Goal: Task Accomplishment & Management: Use online tool/utility

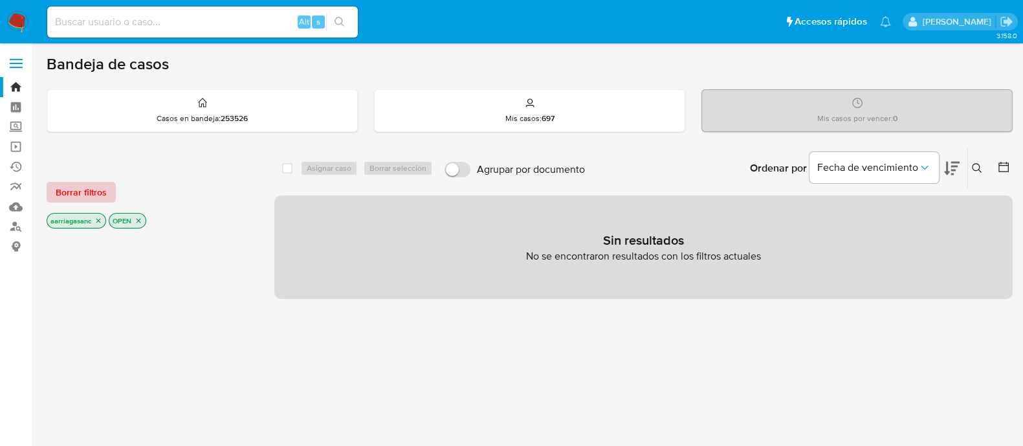
click at [71, 188] on span "Borrar filtros" at bounding box center [81, 192] width 51 height 18
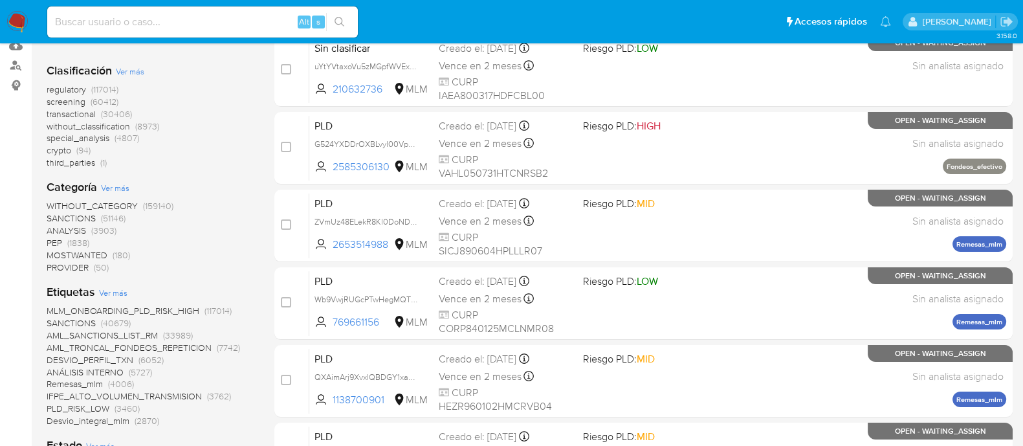
scroll to position [243, 0]
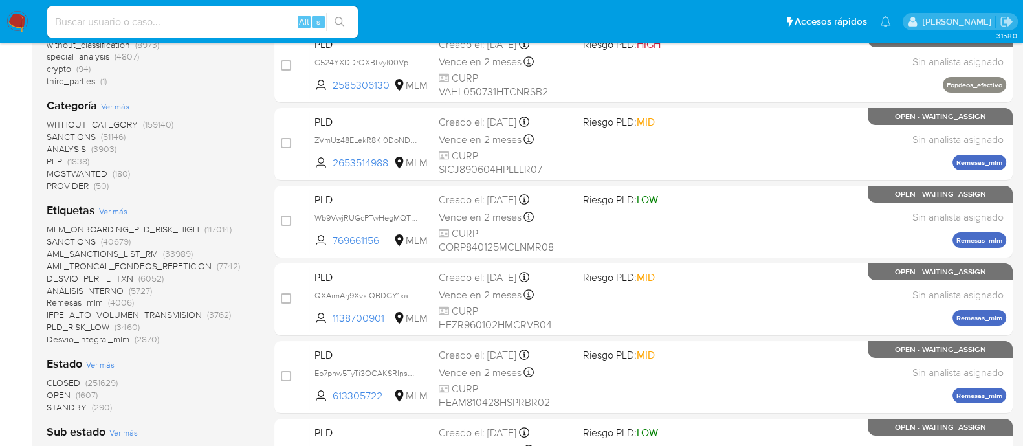
click at [67, 134] on span "SANCTIONS" at bounding box center [71, 136] width 49 height 13
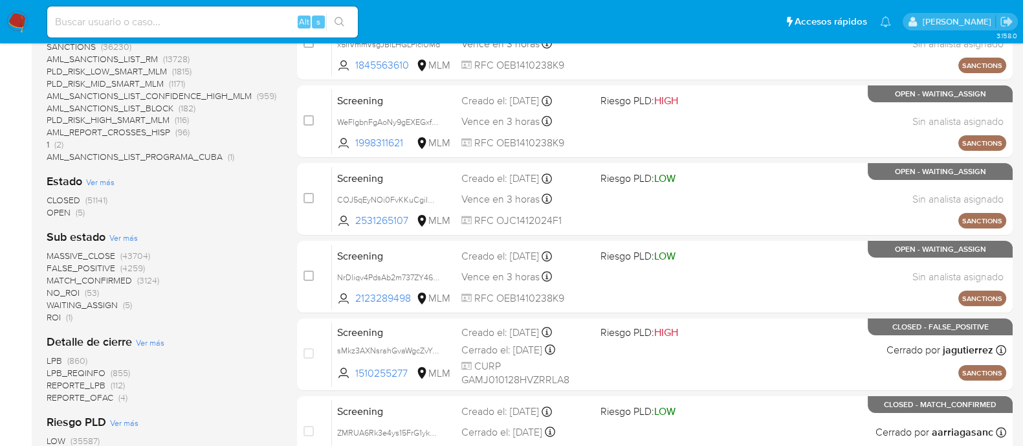
scroll to position [323, 0]
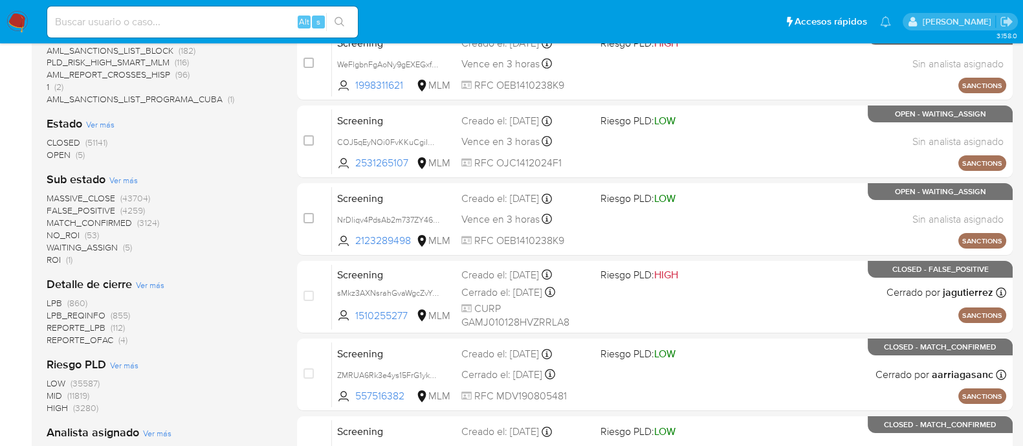
click at [58, 153] on span "OPEN" at bounding box center [59, 154] width 24 height 13
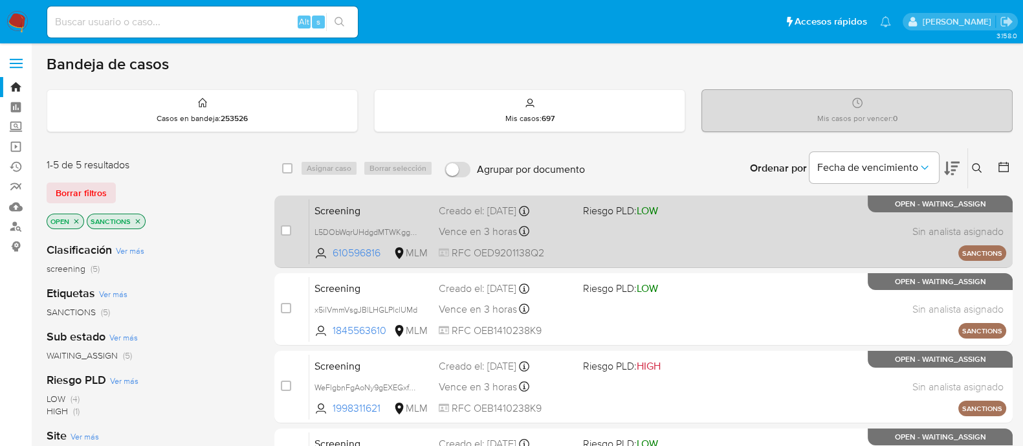
click at [598, 241] on div "Screening L5DObWqrUHdgdMTWKgg0NJmu 610596816 MLM Riesgo PLD: LOW Creado el: 11/…" at bounding box center [657, 231] width 697 height 65
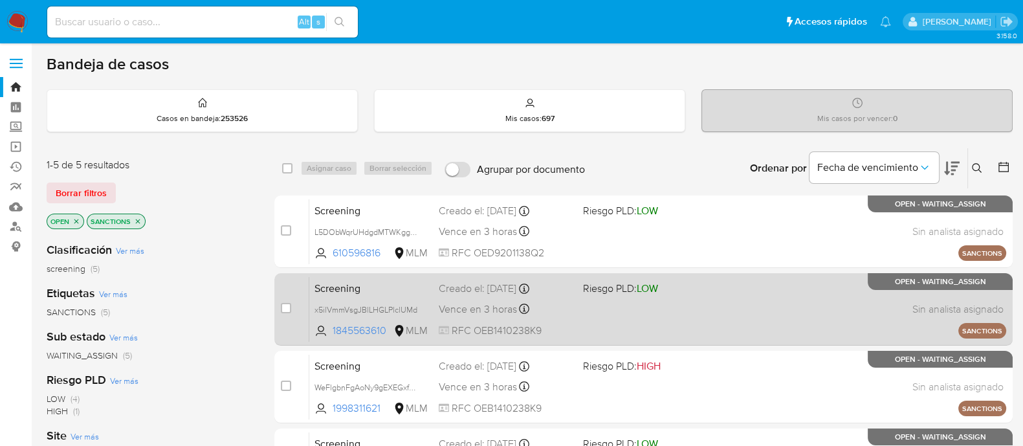
click at [563, 314] on div "Vence en 3 horas Vence el 12/09/2025 14:19:38" at bounding box center [506, 308] width 134 height 17
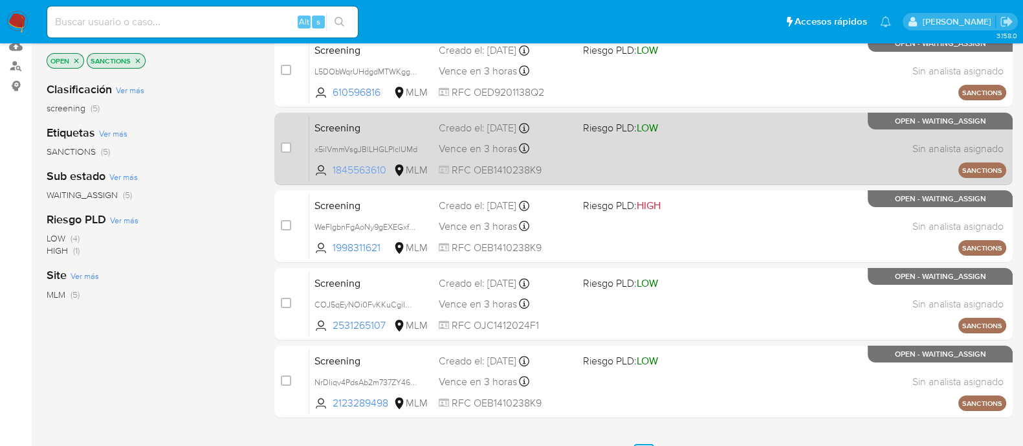
scroll to position [161, 0]
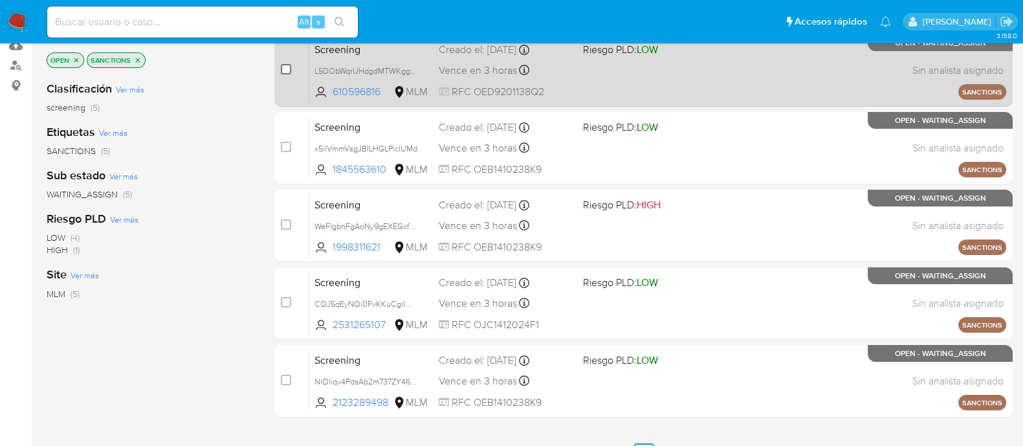
click at [290, 64] on input "checkbox" at bounding box center [286, 69] width 10 height 10
checkbox input "true"
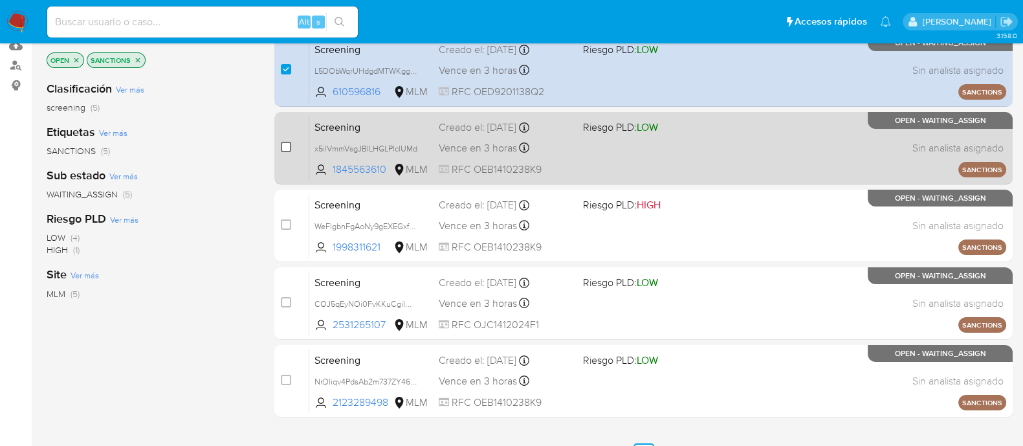
click at [287, 148] on input "checkbox" at bounding box center [286, 147] width 10 height 10
checkbox input "true"
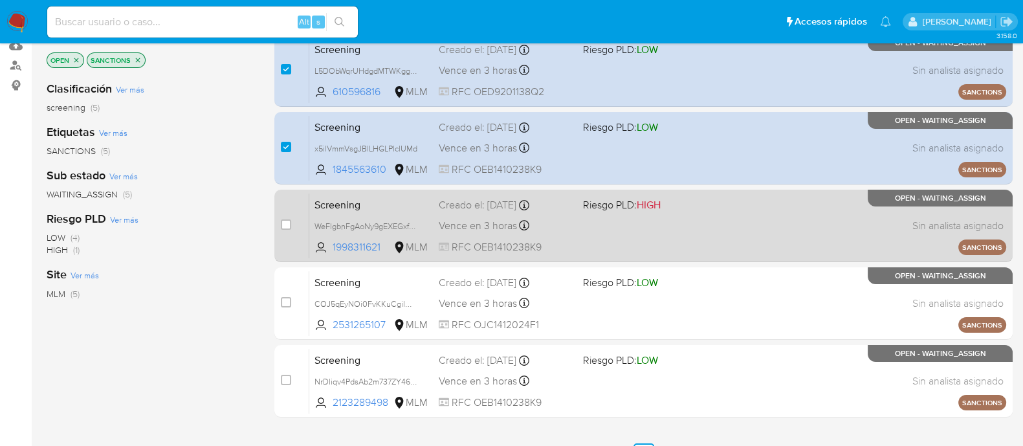
click at [592, 231] on div "Screening WeFlgbnFgAoNy9gEXEGxfdRc 1998311621 MLM Riesgo PLD: HIGH Creado el: 1…" at bounding box center [657, 225] width 697 height 65
click at [283, 221] on input "checkbox" at bounding box center [286, 224] width 10 height 10
checkbox input "true"
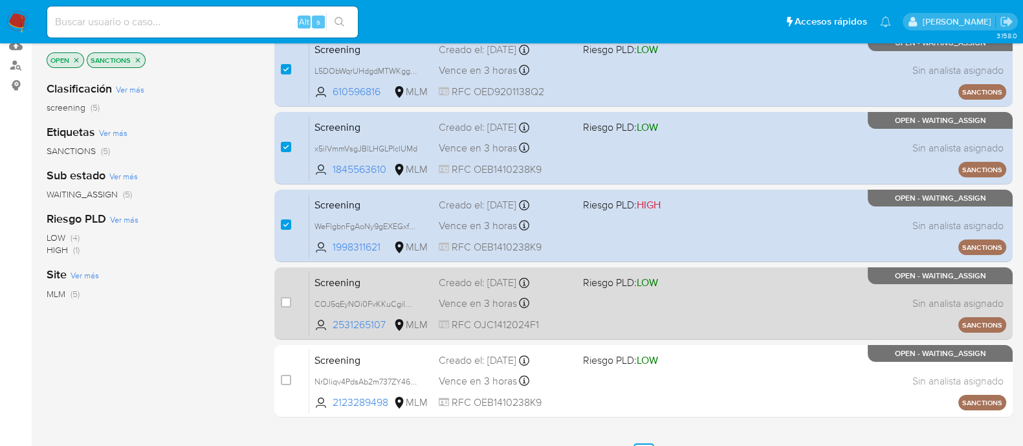
click at [660, 319] on div "Screening COJ5qEyNOi0FvKKuCgiImL4H 2531265107 MLM Riesgo PLD: LOW Creado el: 11…" at bounding box center [657, 303] width 697 height 65
click at [284, 302] on input "checkbox" at bounding box center [286, 302] width 10 height 10
checkbox input "true"
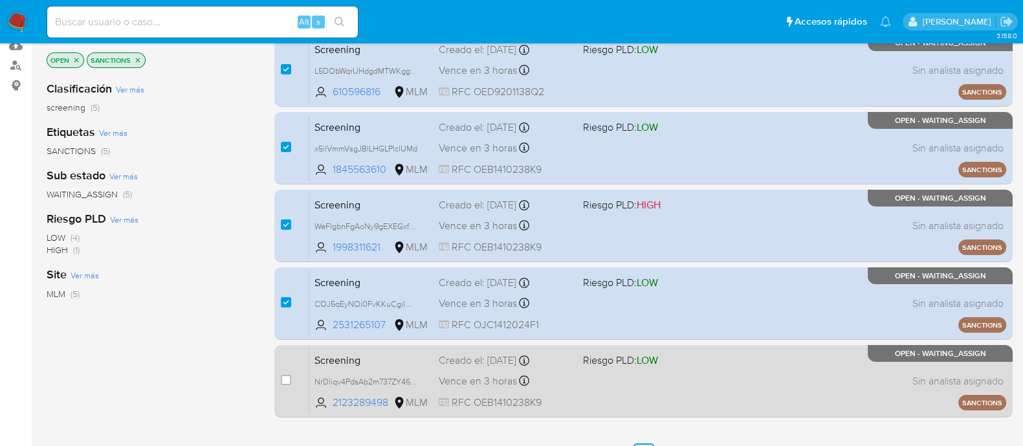
click at [621, 389] on div "Screening NrDliqv4PdsAb2m737ZY46iW 2123289498 MLM Riesgo PLD: LOW Creado el: 11…" at bounding box center [657, 380] width 697 height 65
click at [289, 379] on input "checkbox" at bounding box center [286, 380] width 10 height 10
checkbox input "true"
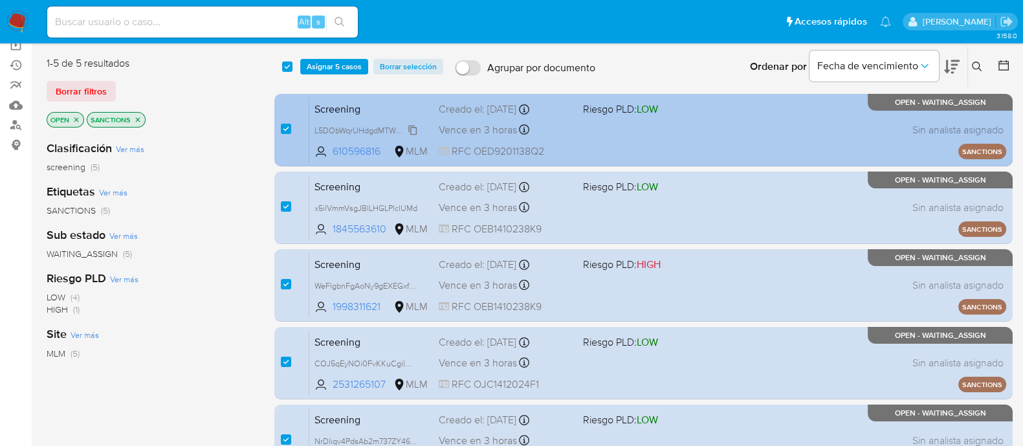
scroll to position [0, 0]
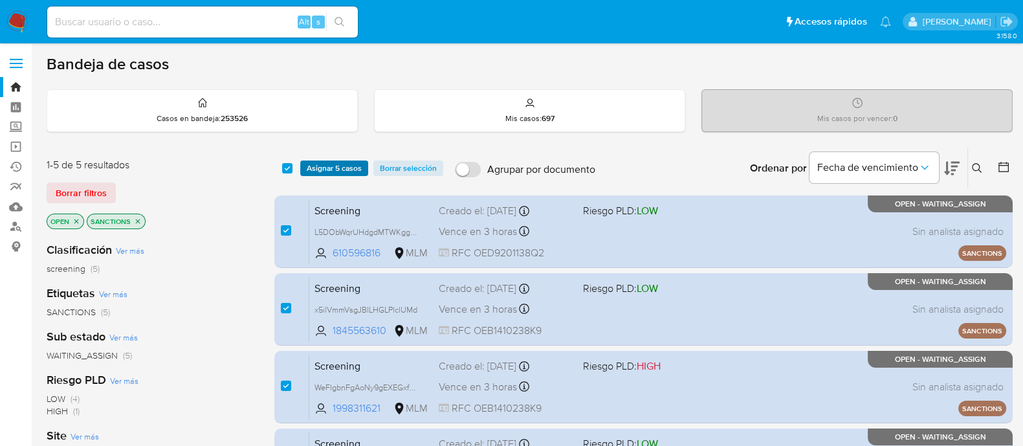
click at [322, 162] on span "Asignar 5 casos" at bounding box center [334, 168] width 55 height 13
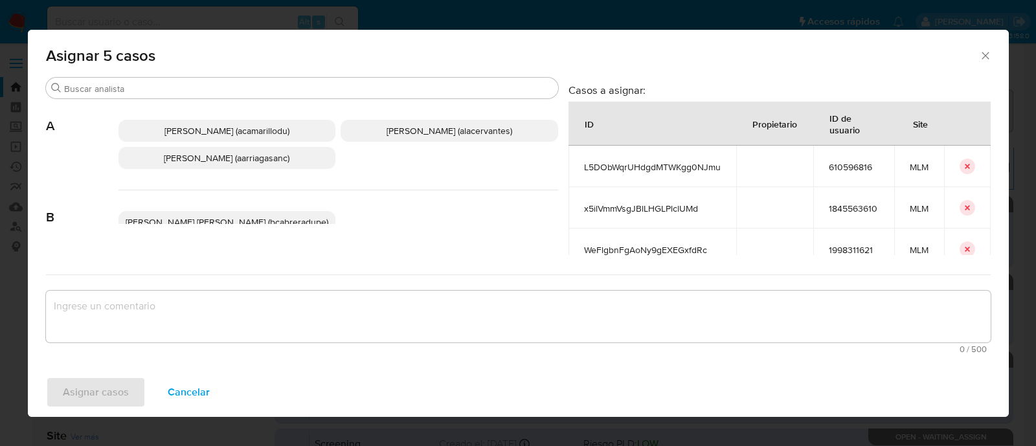
click at [470, 133] on span "Alan Andres Cervantes (alacervantes)" at bounding box center [449, 130] width 126 height 13
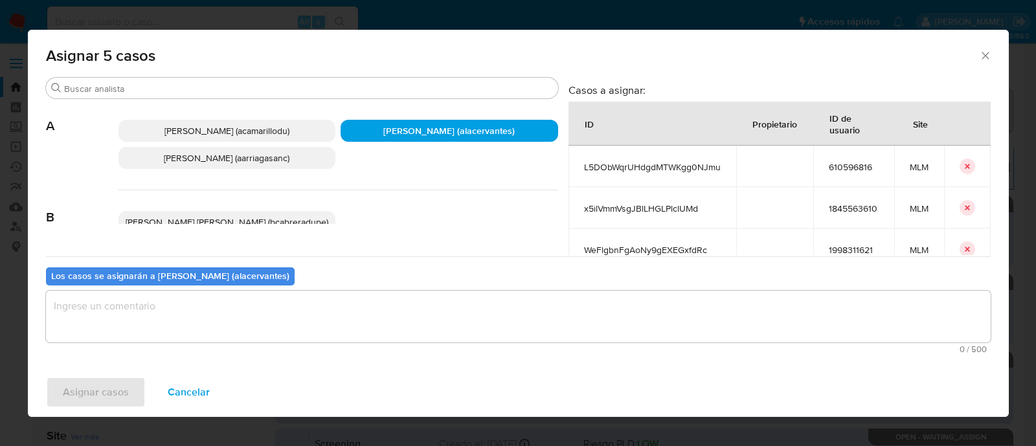
click at [260, 164] on p "Ana Maria Arriaga (aarriagasanc)" at bounding box center [227, 158] width 218 height 22
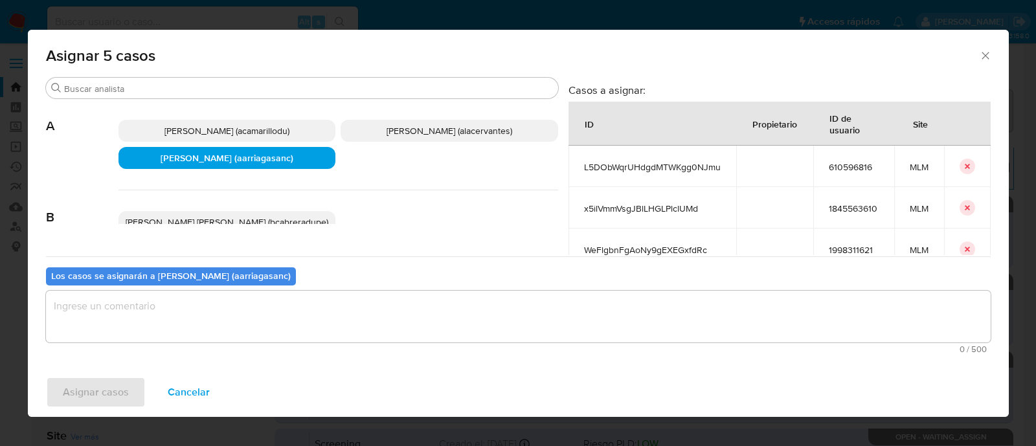
click at [255, 328] on textarea "assign-modal" at bounding box center [518, 317] width 945 height 52
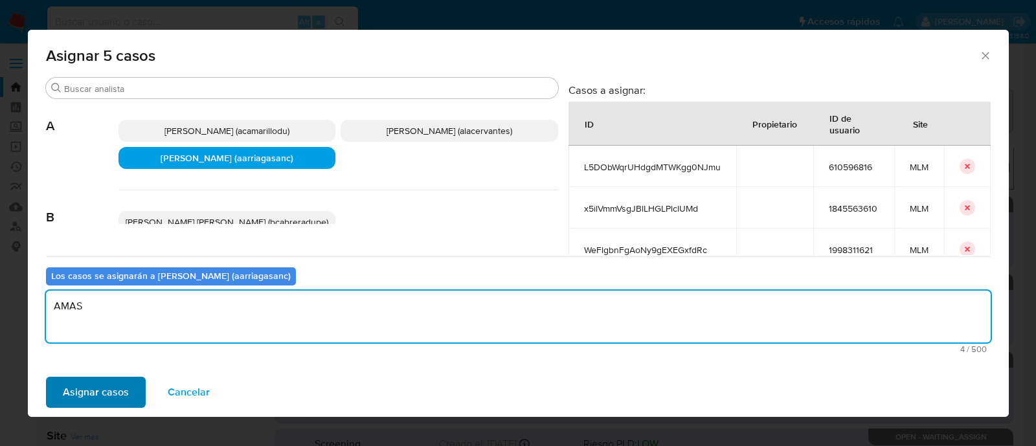
type textarea "AMAS"
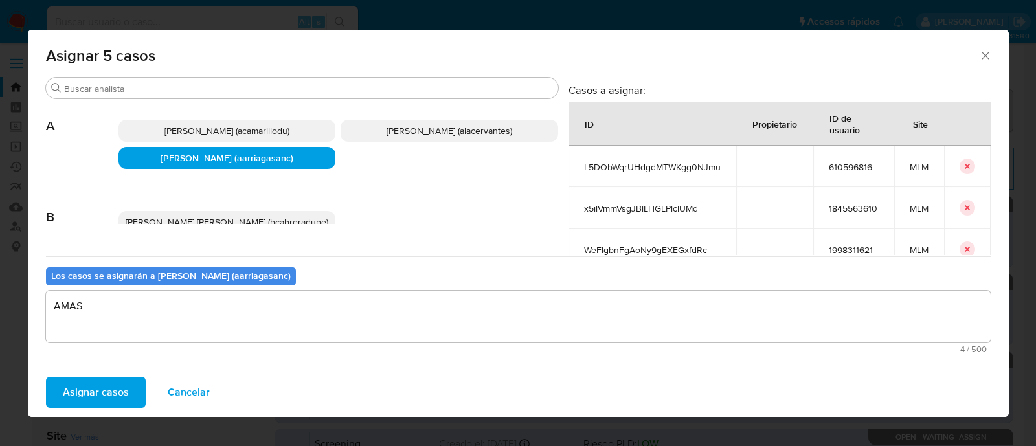
click at [100, 385] on span "Asignar casos" at bounding box center [96, 392] width 66 height 28
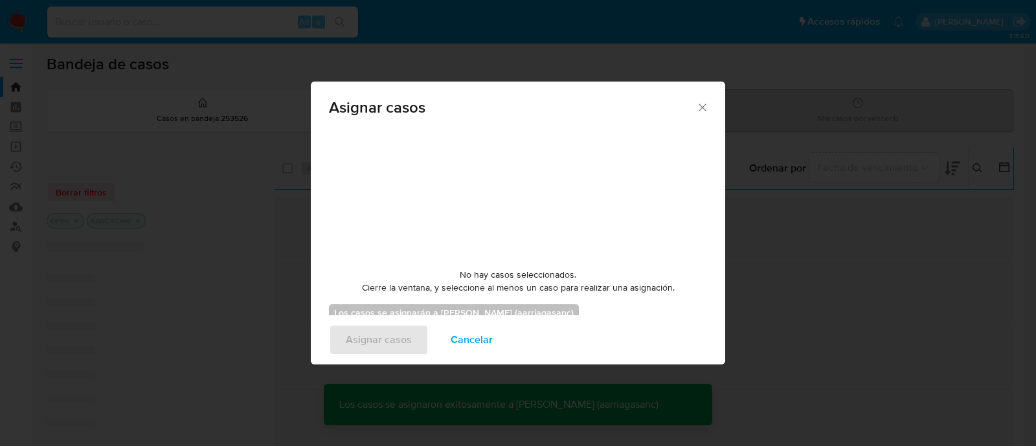
checkbox input "false"
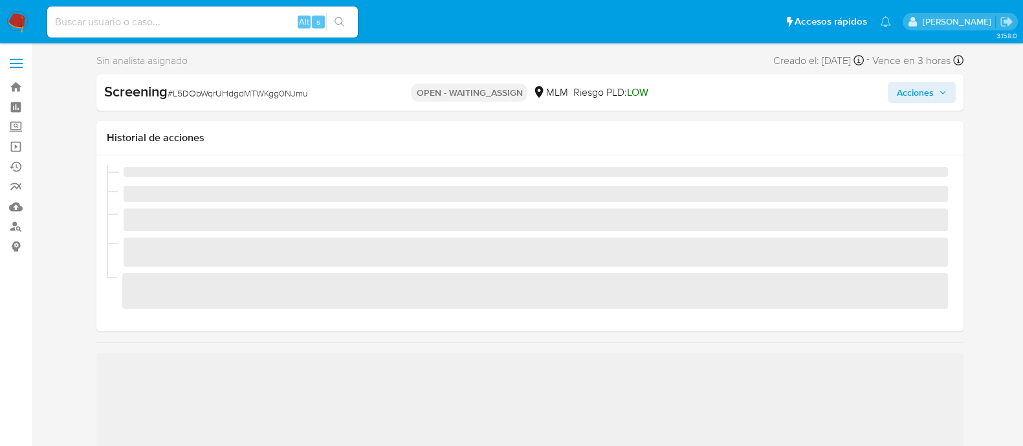
scroll to position [546, 0]
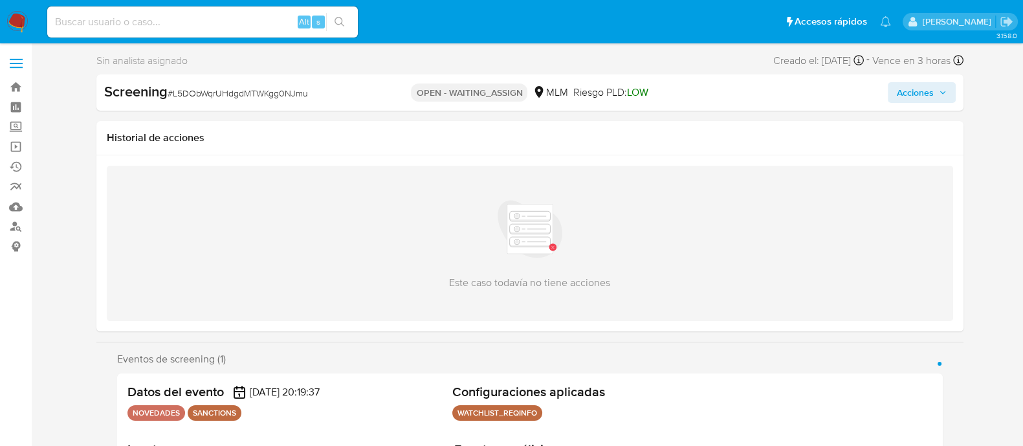
select select "10"
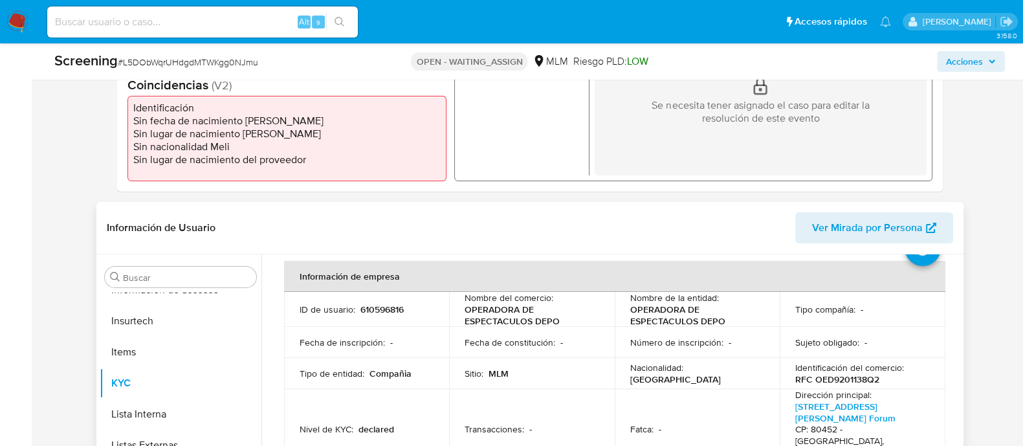
scroll to position [80, 0]
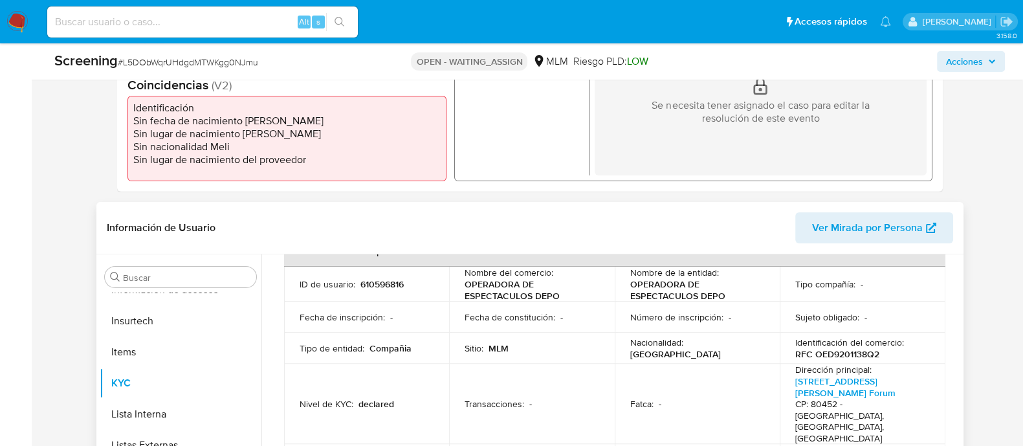
click at [385, 280] on p "610596816" at bounding box center [382, 284] width 43 height 12
click at [372, 284] on p "610596816" at bounding box center [382, 284] width 43 height 12
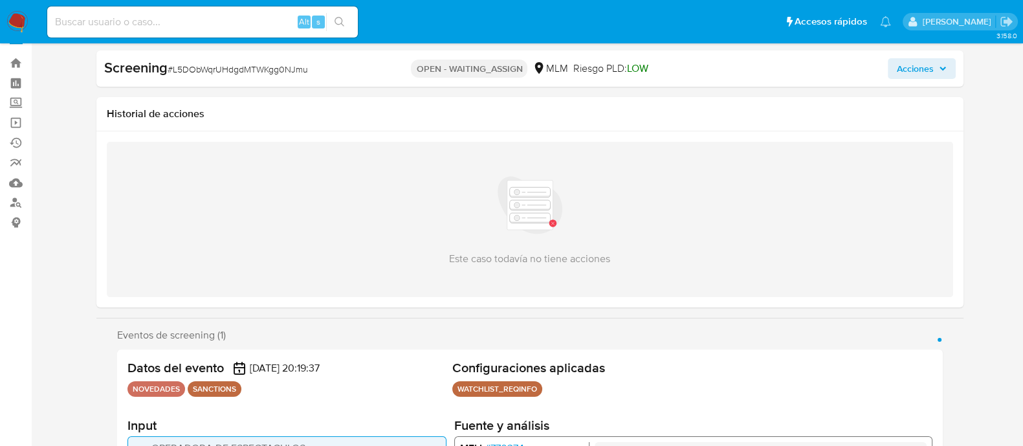
scroll to position [0, 0]
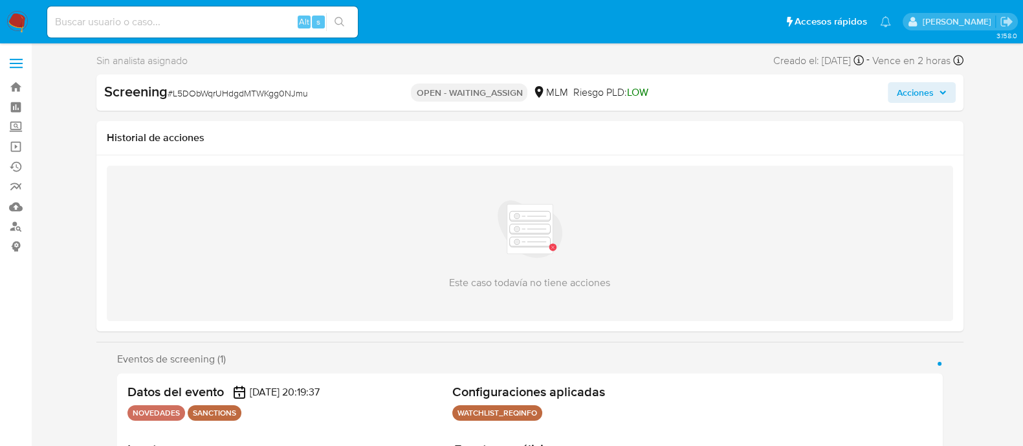
click at [14, 15] on img at bounding box center [17, 22] width 22 height 22
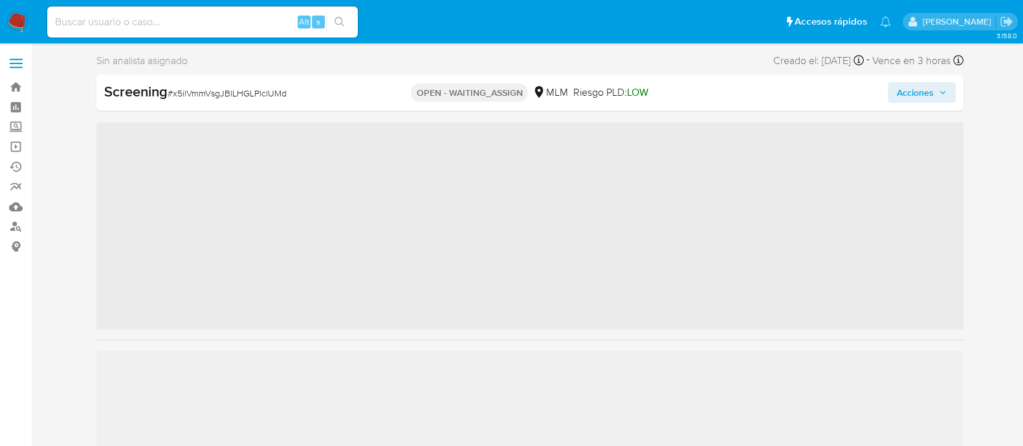
scroll to position [546, 0]
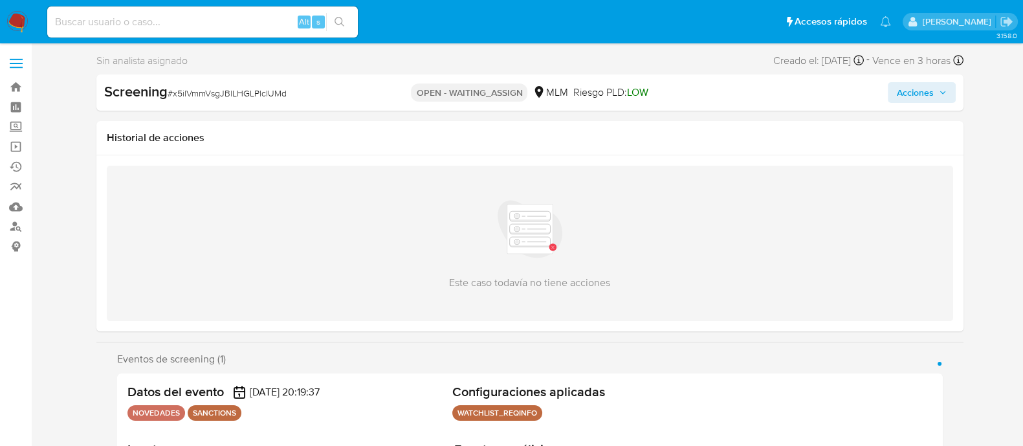
select select "10"
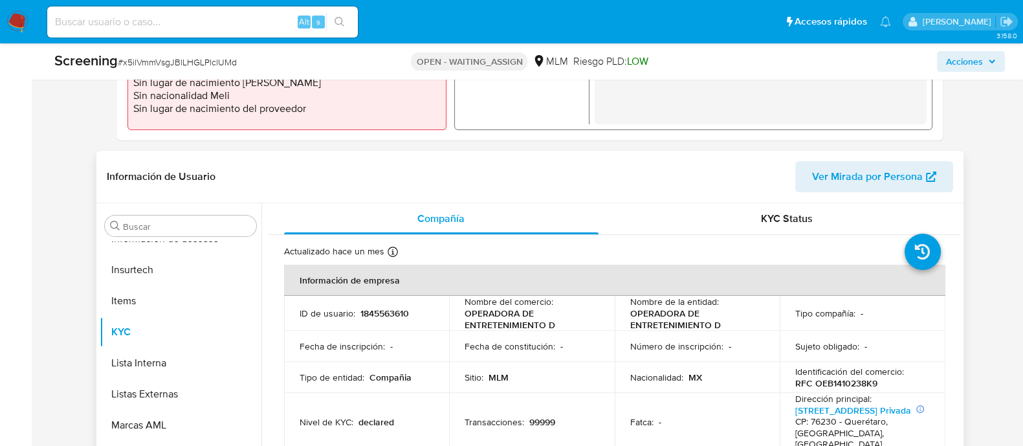
scroll to position [486, 0]
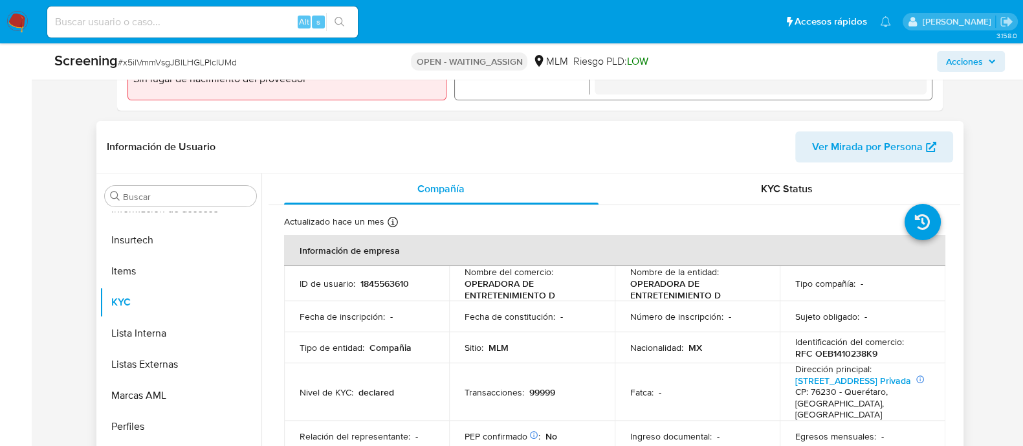
click at [382, 280] on p "1845563610" at bounding box center [385, 284] width 49 height 12
click at [381, 280] on p "1845563610" at bounding box center [385, 284] width 49 height 12
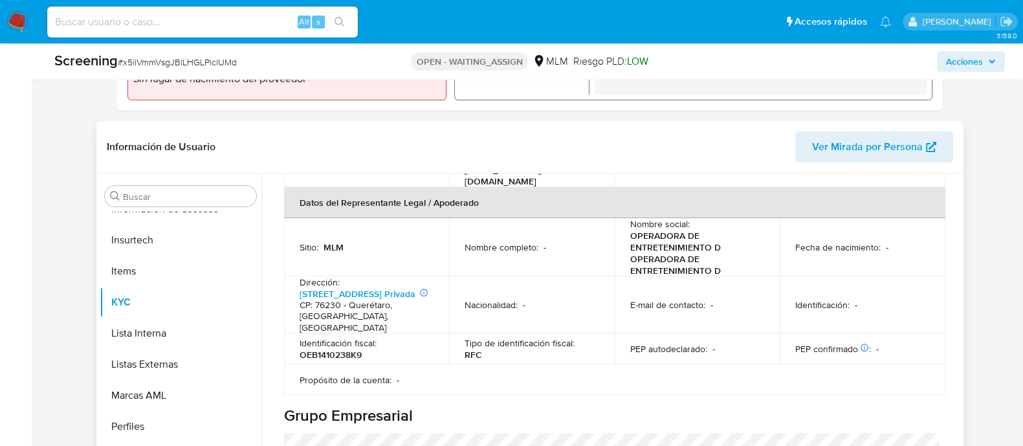
scroll to position [80, 0]
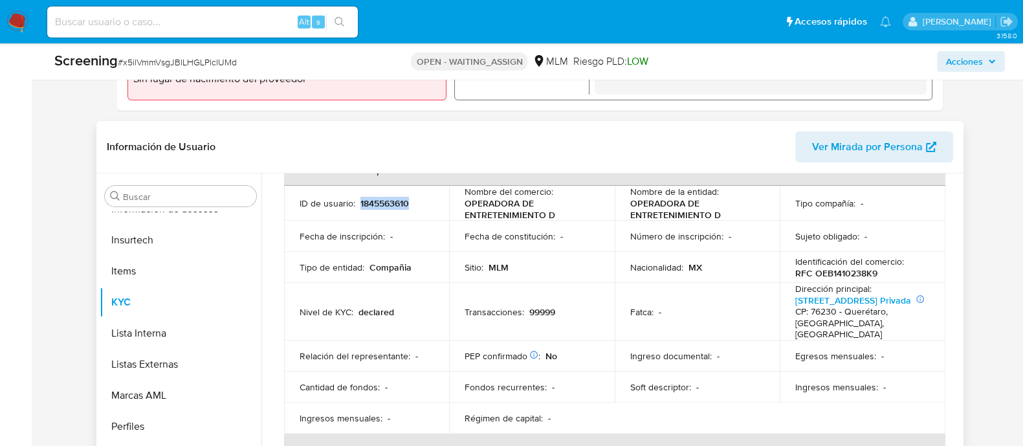
click at [377, 203] on p "1845563610" at bounding box center [385, 203] width 49 height 12
click at [376, 203] on p "1845563610" at bounding box center [385, 203] width 49 height 12
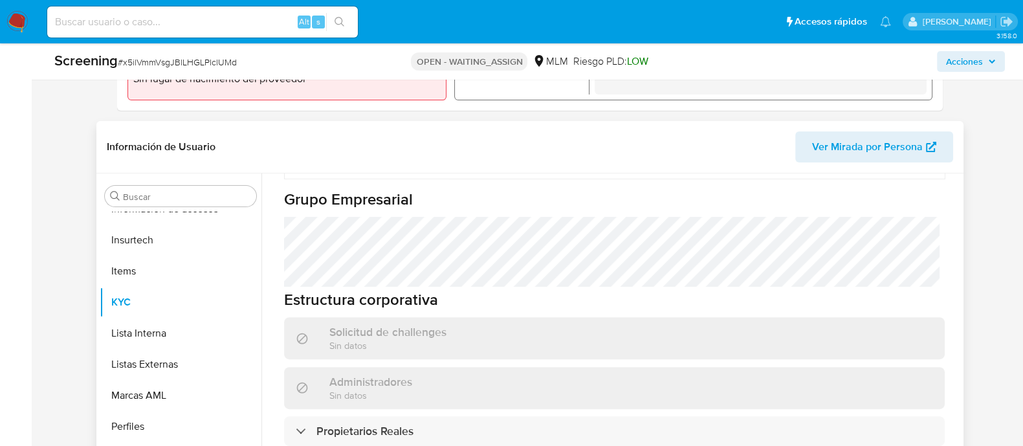
scroll to position [459, 0]
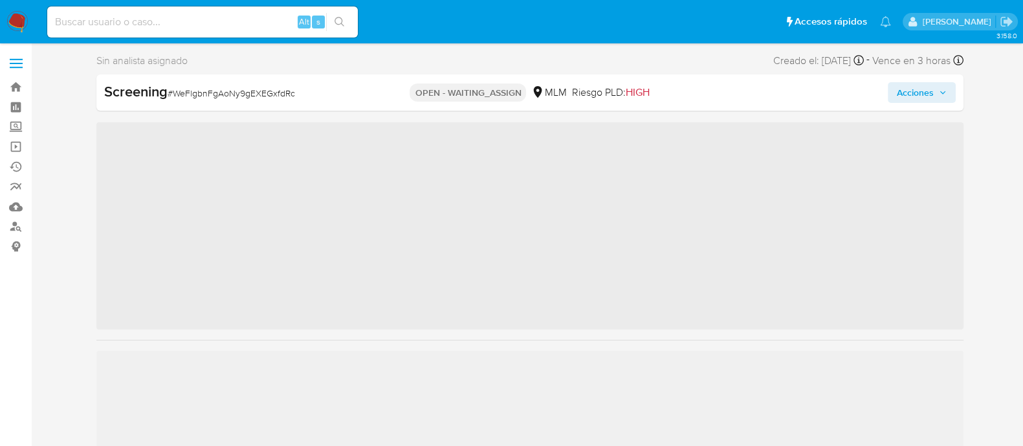
scroll to position [546, 0]
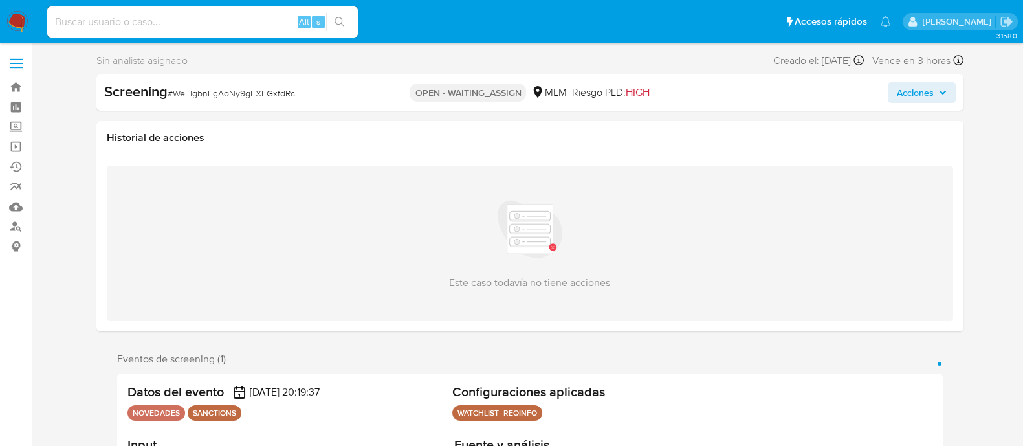
select select "10"
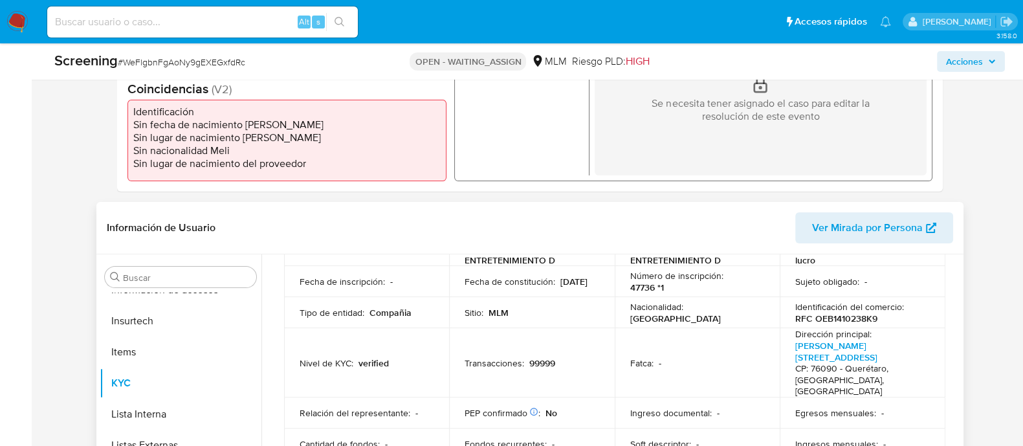
scroll to position [80, 0]
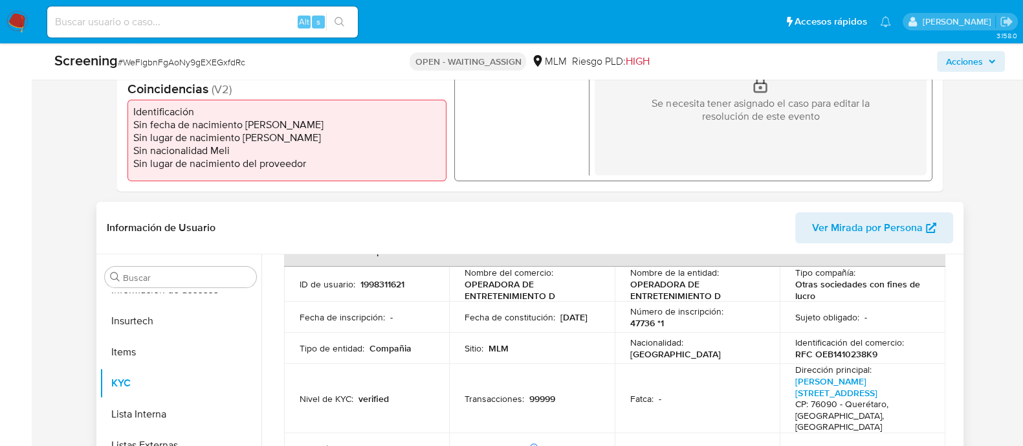
click at [373, 282] on p "1998311621" at bounding box center [383, 284] width 44 height 12
copy p "1998311621"
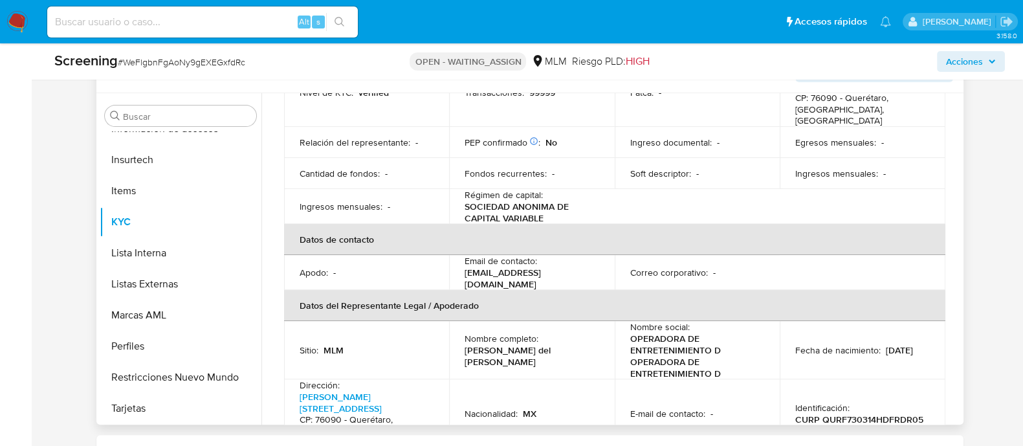
scroll to position [33, 0]
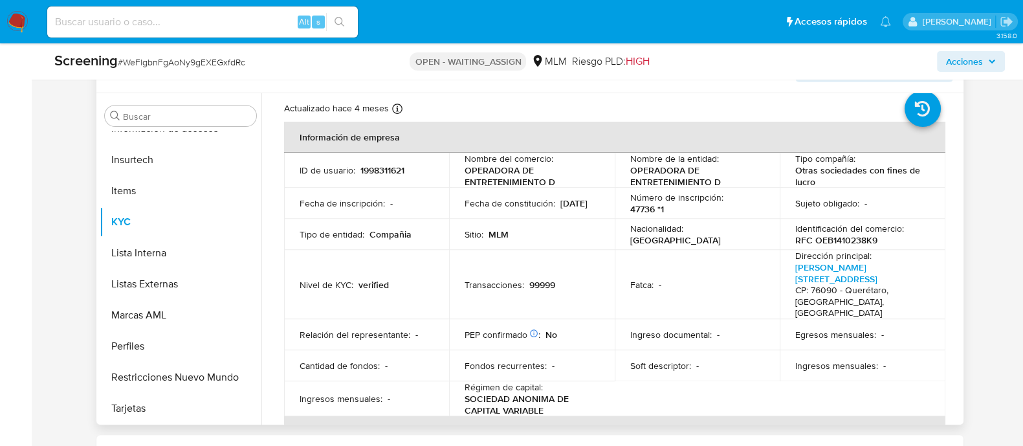
click at [865, 234] on p "RFC OEB1410238K9" at bounding box center [837, 240] width 82 height 12
click at [864, 234] on p "RFC OEB1410238K9" at bounding box center [837, 240] width 82 height 12
copy p "OEB1410238K9"
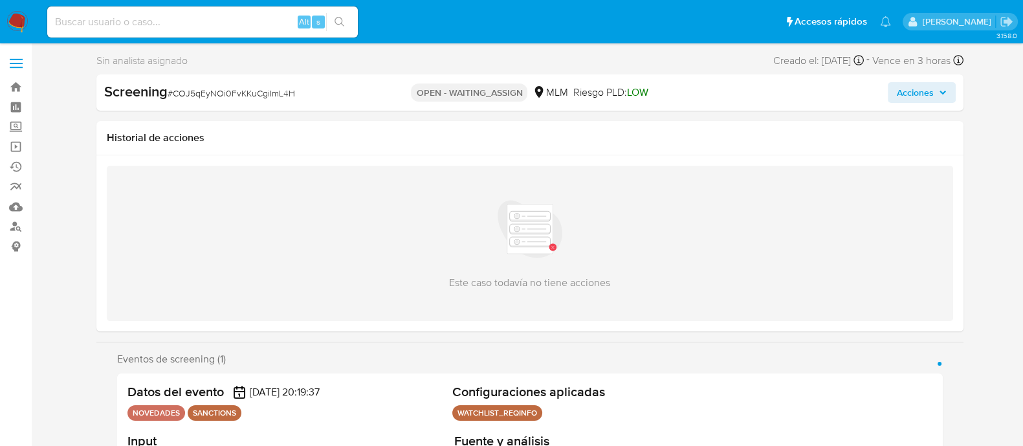
scroll to position [243, 0]
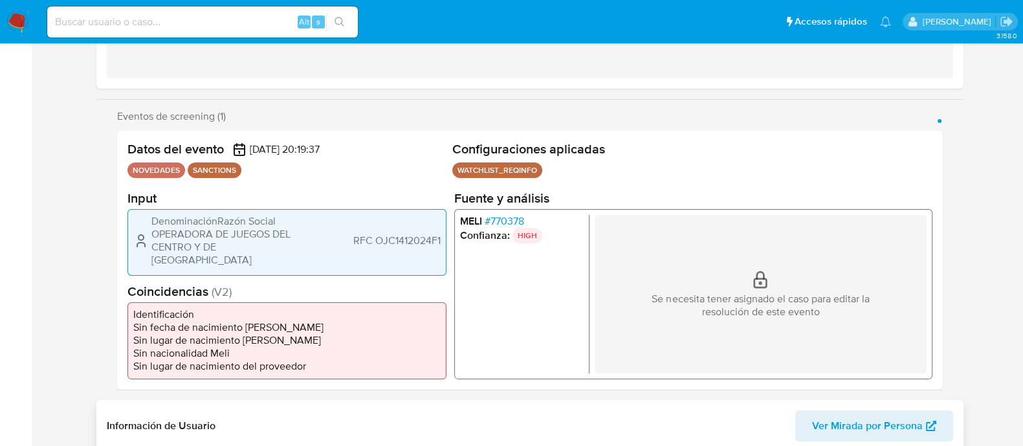
select select "10"
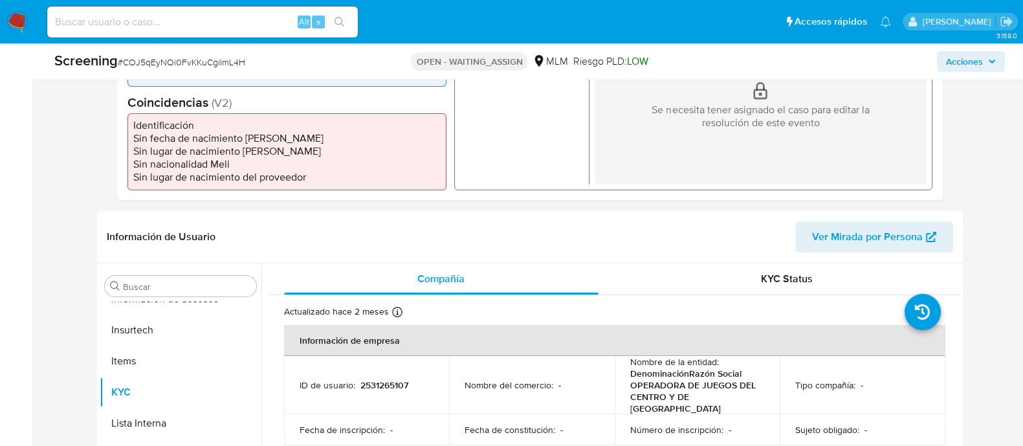
scroll to position [566, 0]
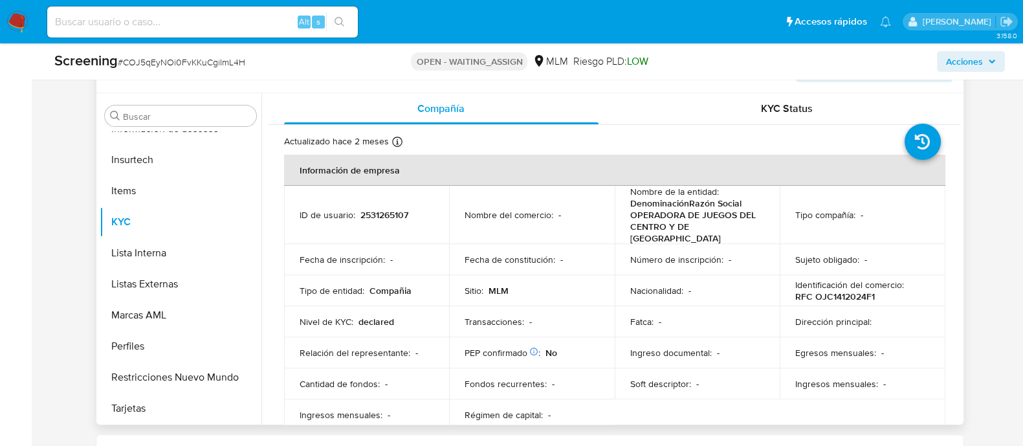
click at [367, 209] on p "2531265107" at bounding box center [385, 215] width 48 height 12
copy p "2531265107"
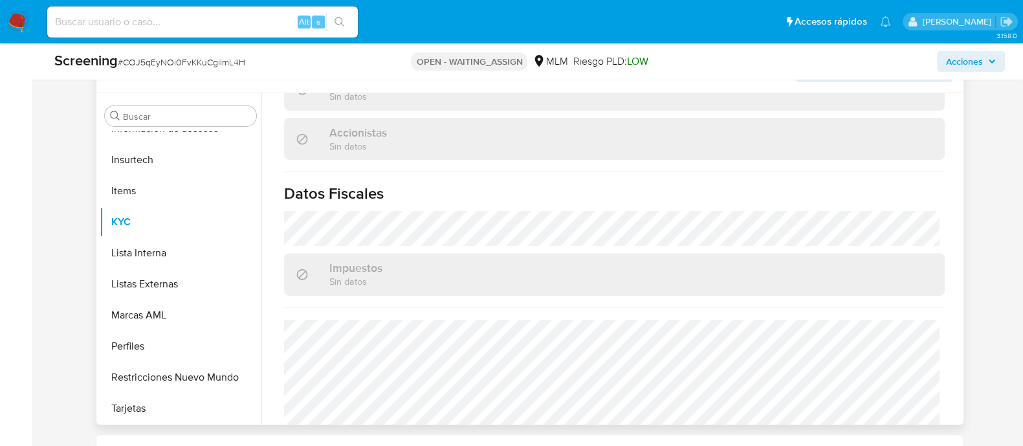
scroll to position [968, 0]
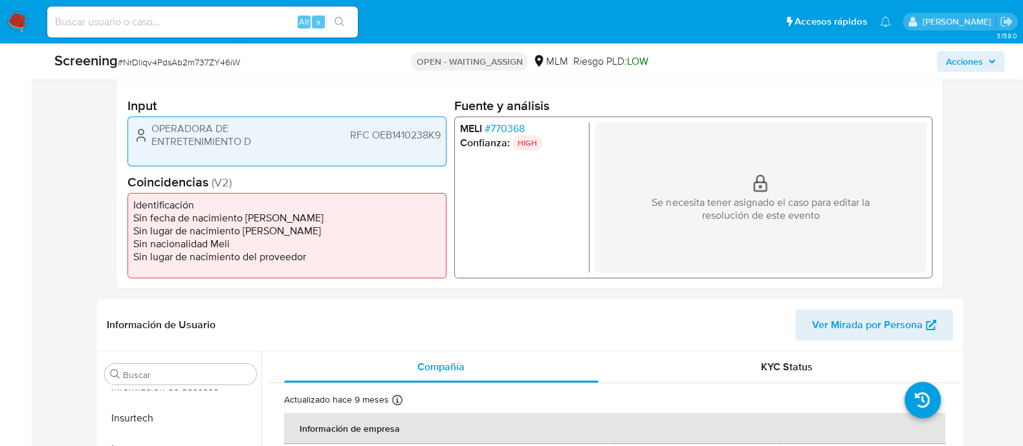
scroll to position [323, 0]
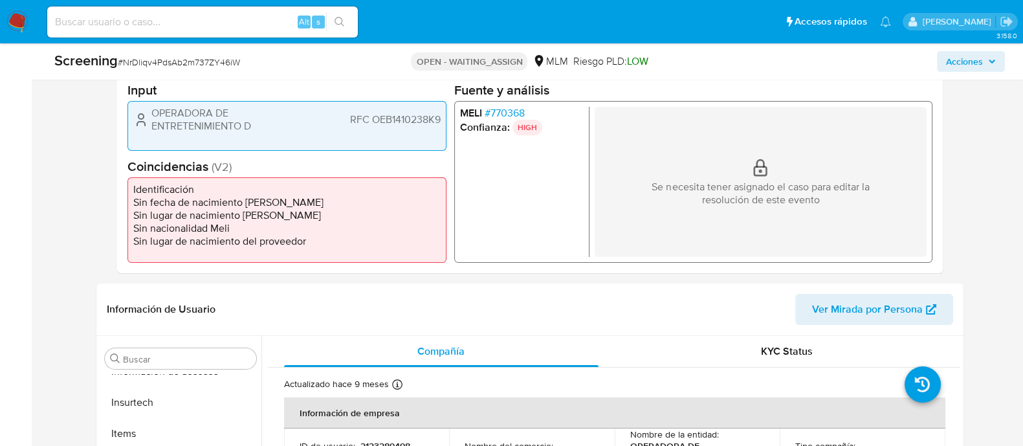
select select "10"
click at [418, 120] on span "RFC OEB1410238K9" at bounding box center [395, 119] width 91 height 13
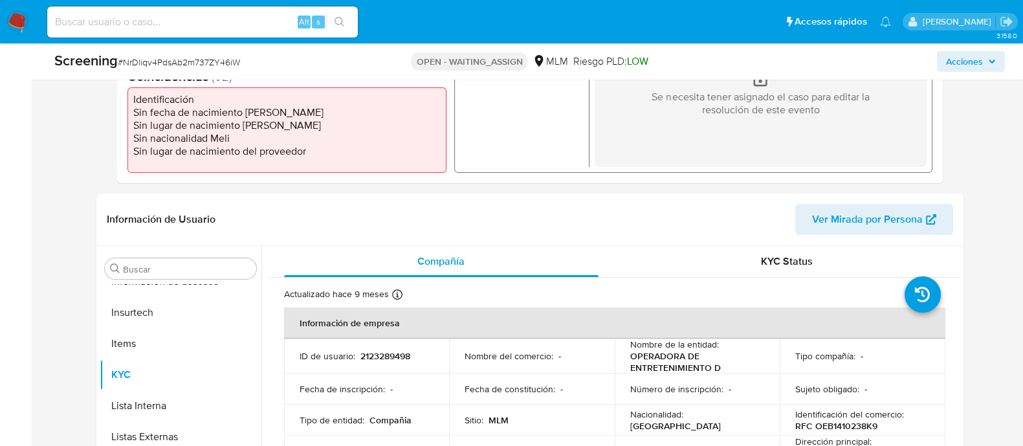
scroll to position [566, 0]
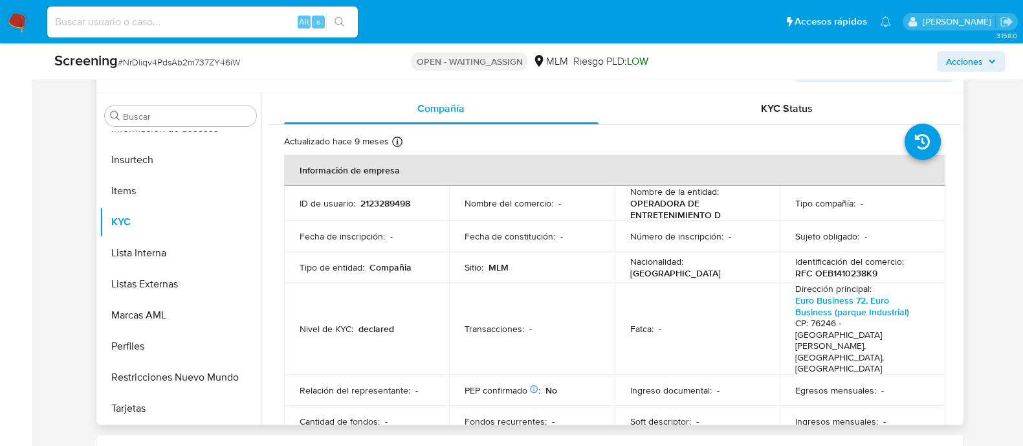
click at [372, 212] on td "ID de usuario : 2123289498" at bounding box center [367, 203] width 166 height 35
click at [368, 208] on p "2123289498" at bounding box center [386, 203] width 50 height 12
copy p "2123289498"
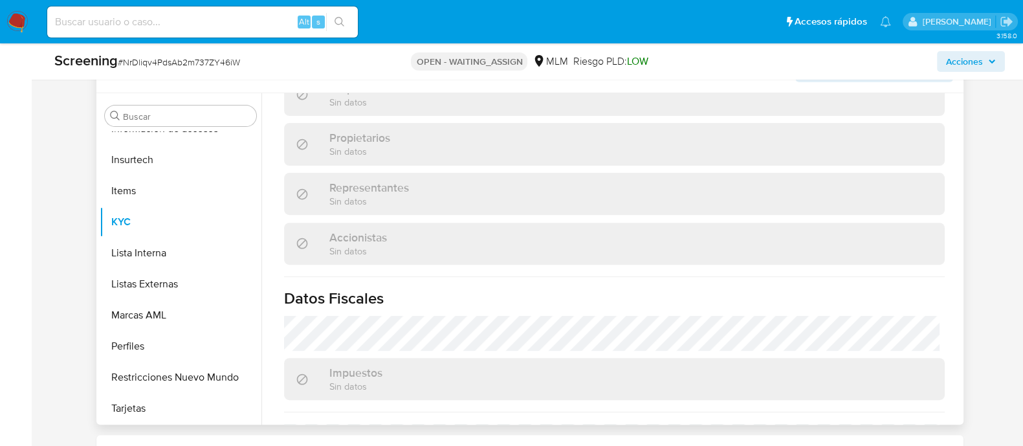
scroll to position [971, 0]
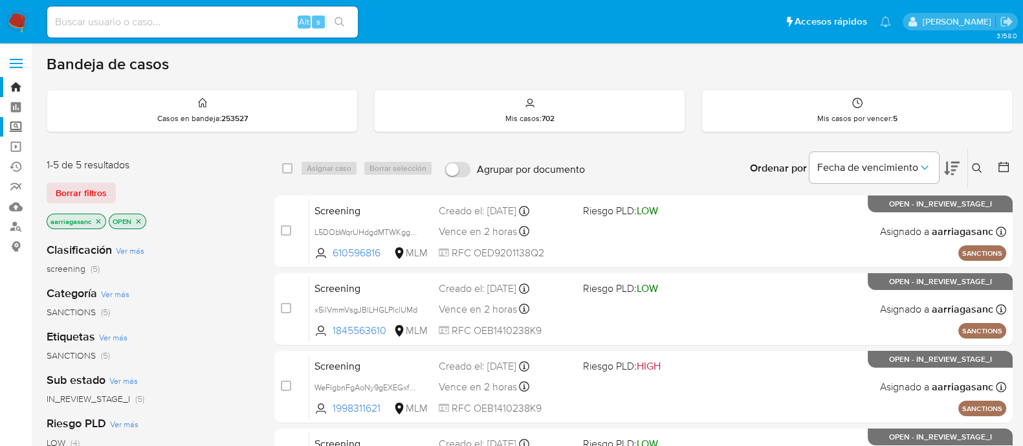
click at [17, 124] on label "Screening" at bounding box center [77, 127] width 154 height 20
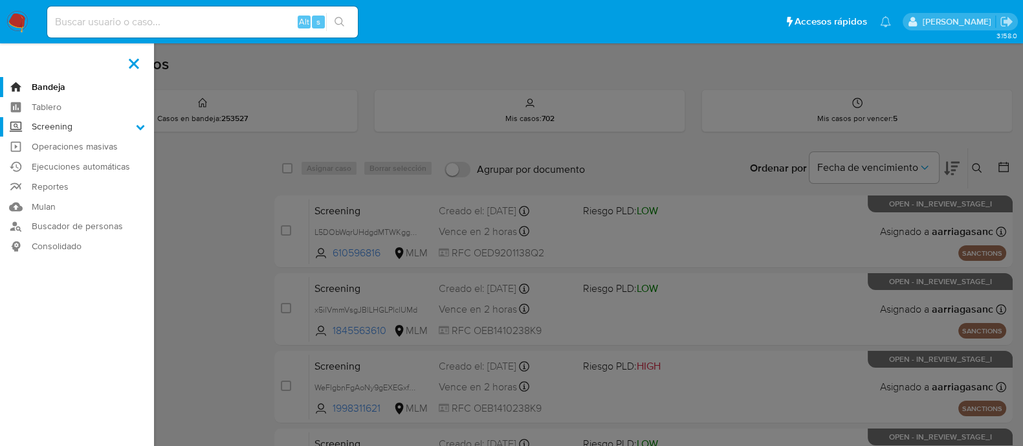
click at [0, 0] on input "Screening" at bounding box center [0, 0] width 0 height 0
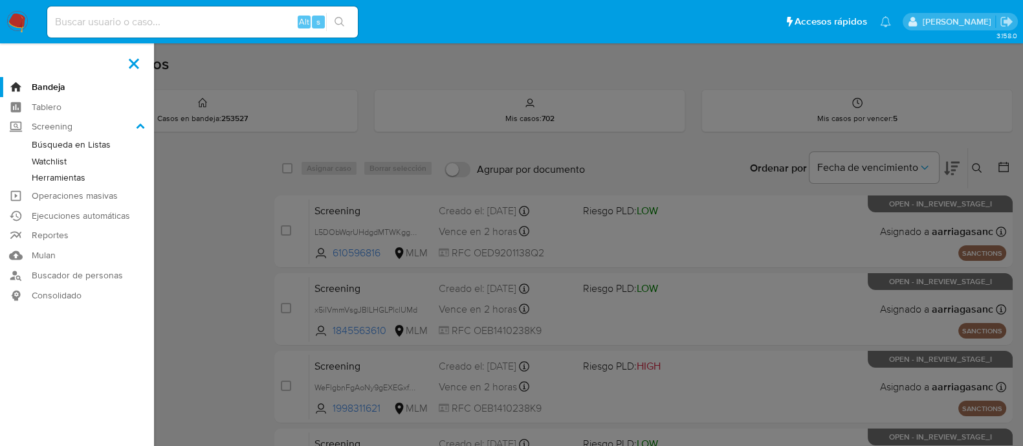
click at [63, 173] on link "Herramientas" at bounding box center [77, 178] width 154 height 16
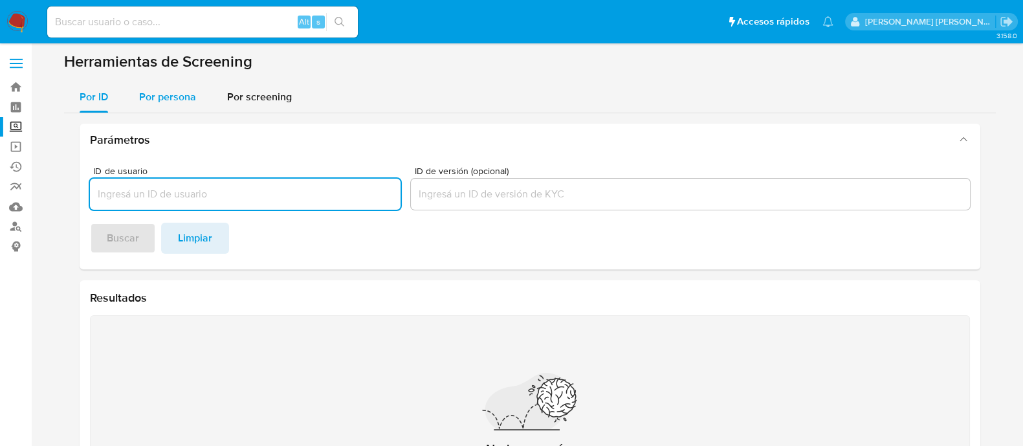
click at [170, 99] on span "Por persona" at bounding box center [167, 96] width 57 height 15
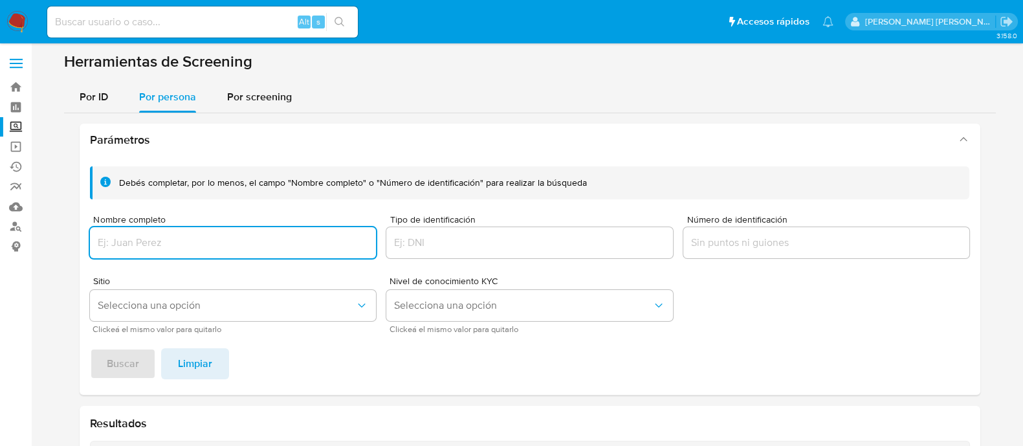
click at [162, 245] on input "Nombre completo" at bounding box center [233, 242] width 287 height 17
type input "[PERSON_NAME]"
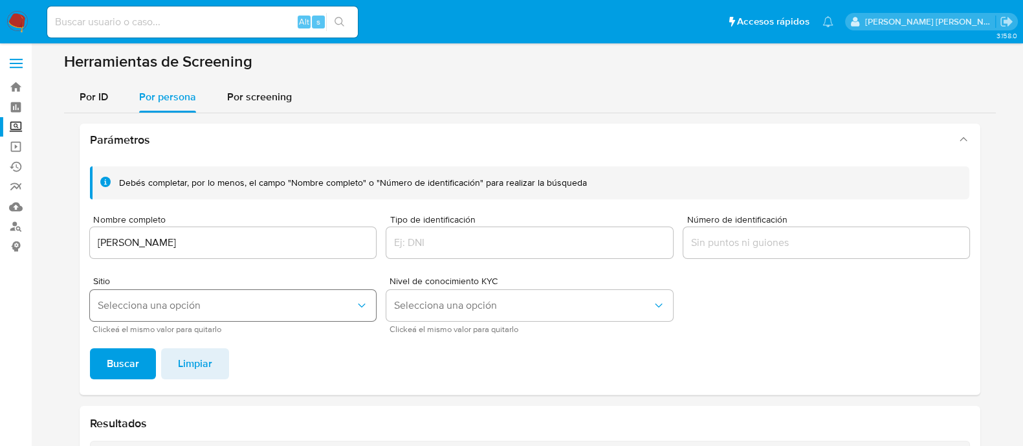
click at [192, 317] on button "Selecciona una opción" at bounding box center [233, 305] width 287 height 31
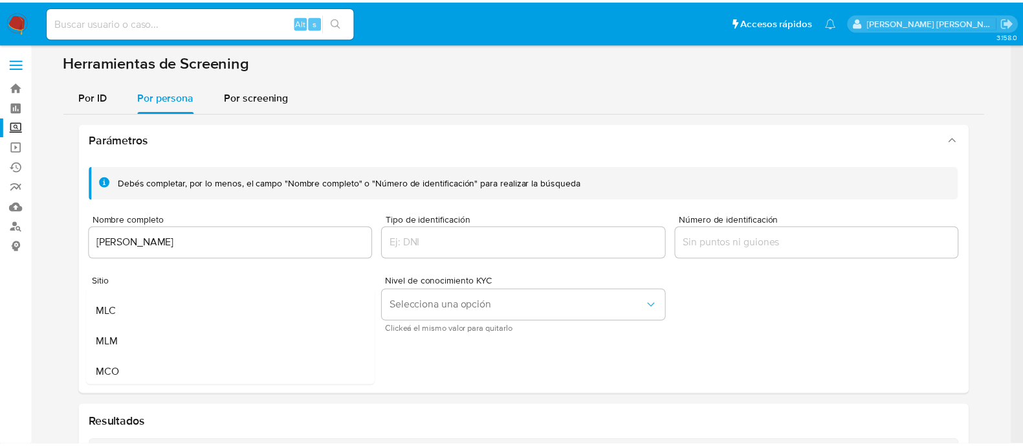
scroll to position [80, 0]
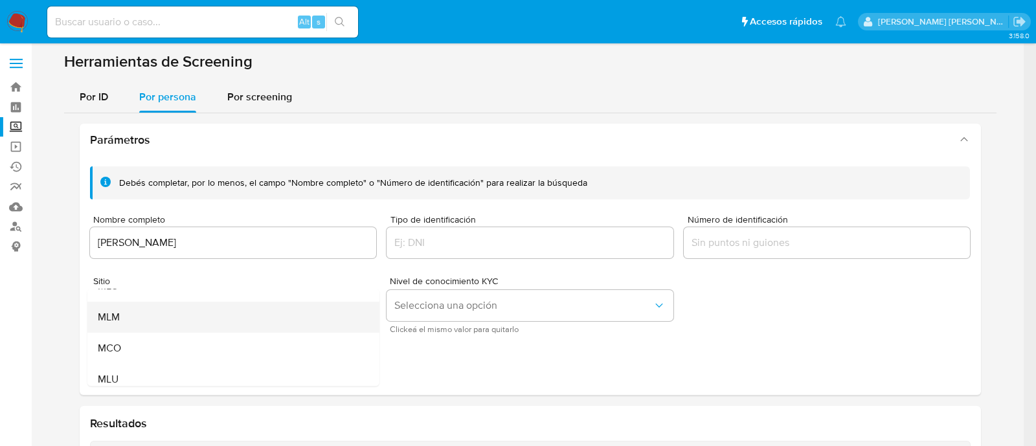
click at [100, 321] on span "MLM" at bounding box center [108, 317] width 22 height 13
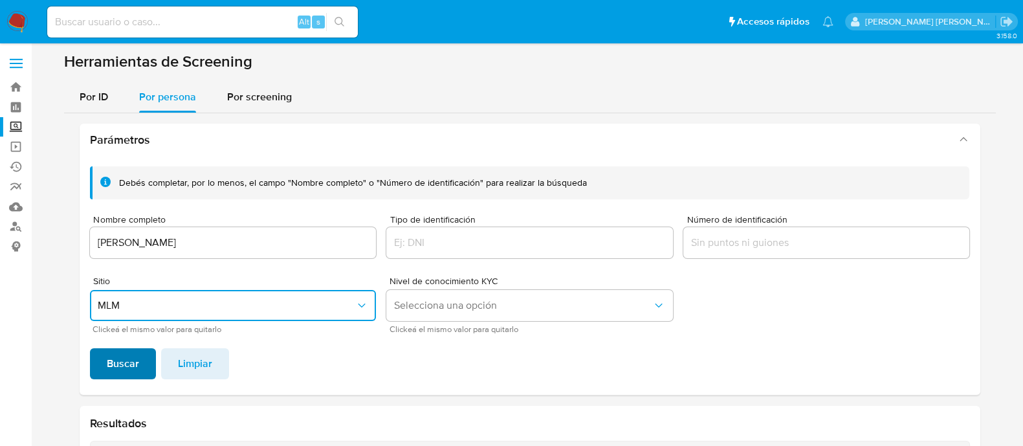
click at [103, 358] on button "Buscar" at bounding box center [123, 363] width 66 height 31
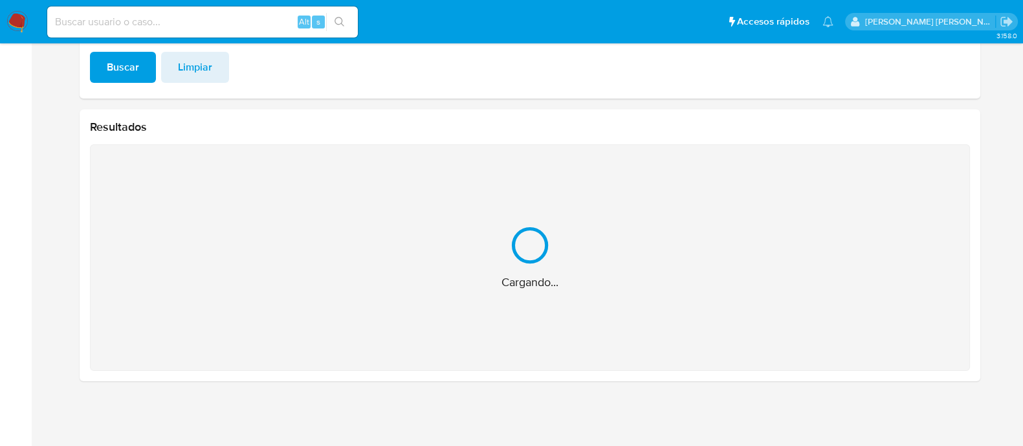
scroll to position [91, 0]
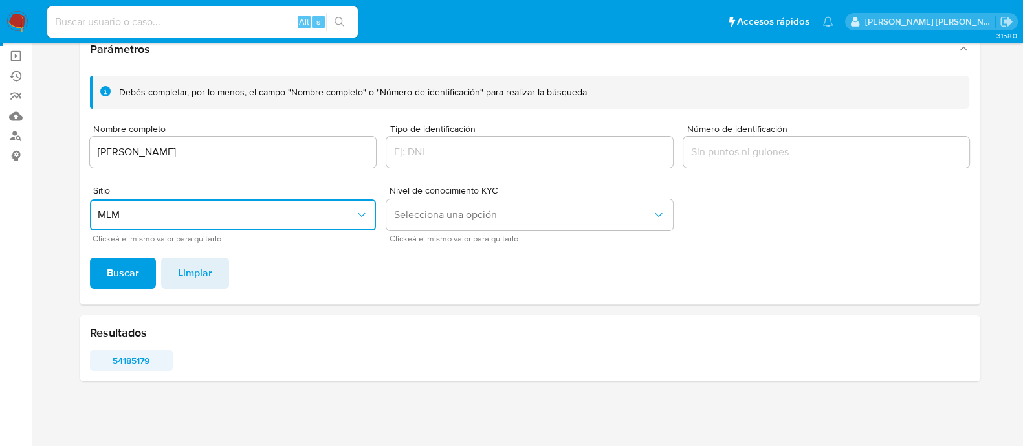
click at [136, 361] on span "54185179" at bounding box center [131, 361] width 65 height 18
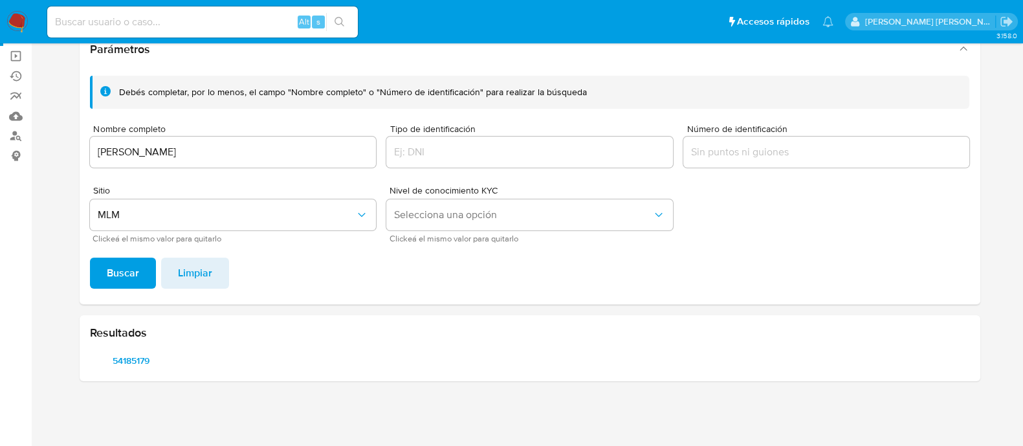
click at [166, 21] on input at bounding box center [202, 22] width 311 height 17
paste input "656382425"
type input "656382425"
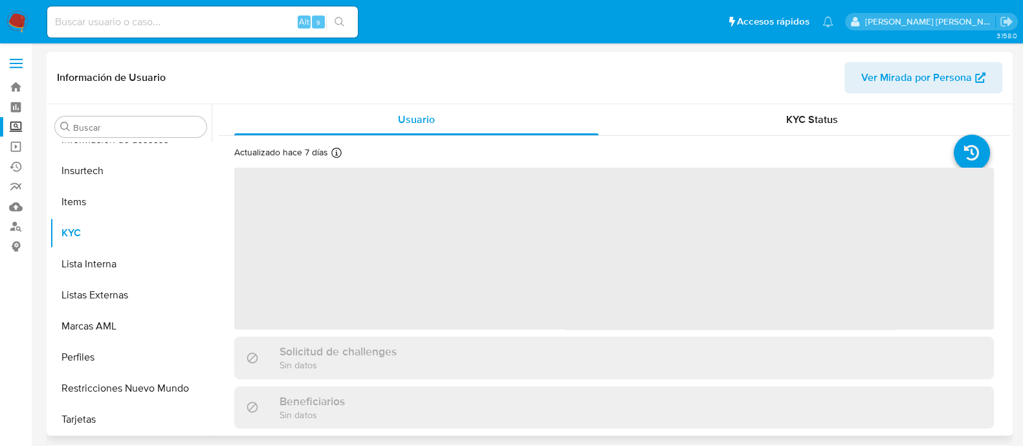
scroll to position [546, 0]
click at [126, 393] on button "Restricciones Nuevo Mundo" at bounding box center [125, 388] width 151 height 31
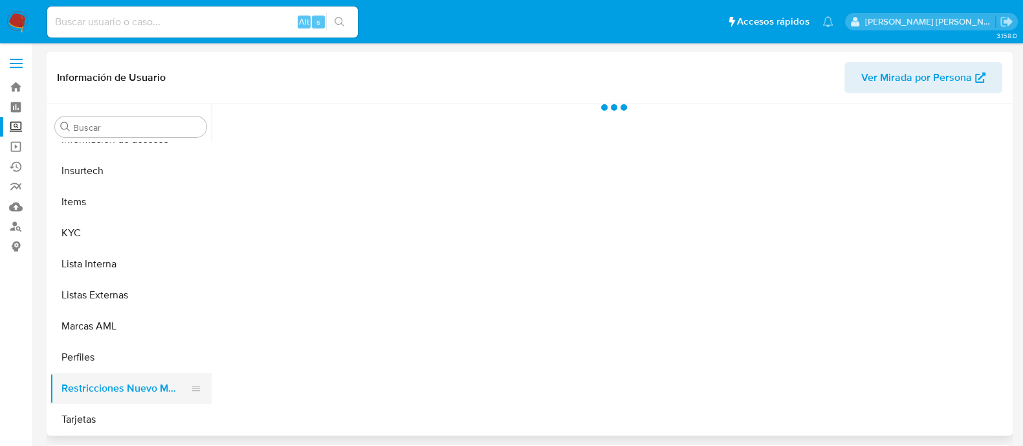
select select "10"
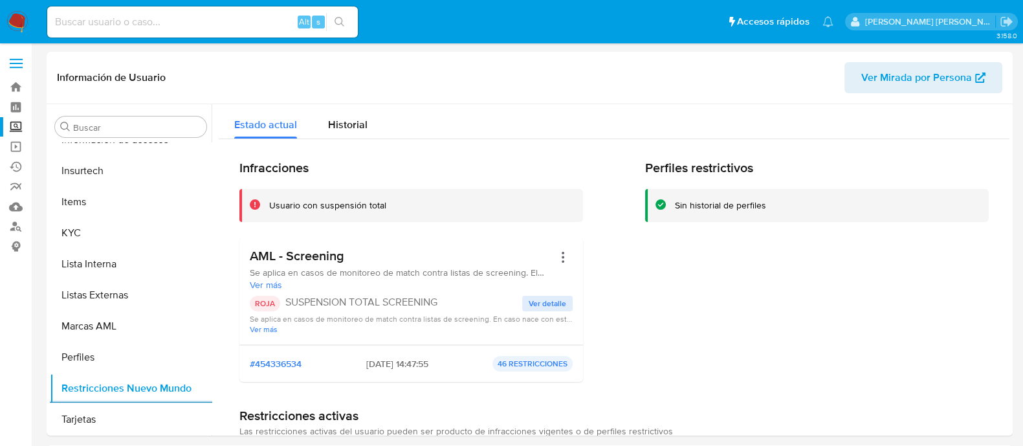
click at [97, 37] on div "Alt s" at bounding box center [202, 21] width 311 height 31
click at [95, 27] on input at bounding box center [202, 22] width 311 height 17
paste input "1100898553"
type input "1100898553"
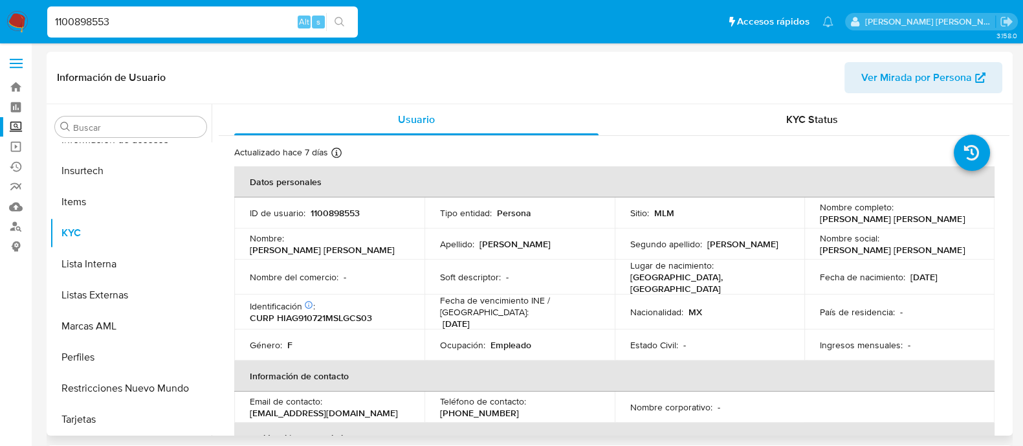
select select "10"
click at [150, 383] on button "Restricciones Nuevo Mundo" at bounding box center [125, 388] width 151 height 31
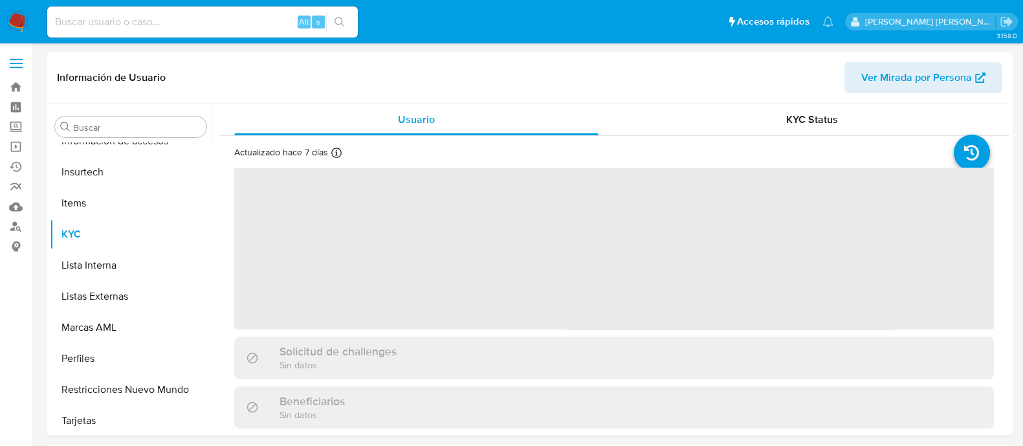
scroll to position [546, 0]
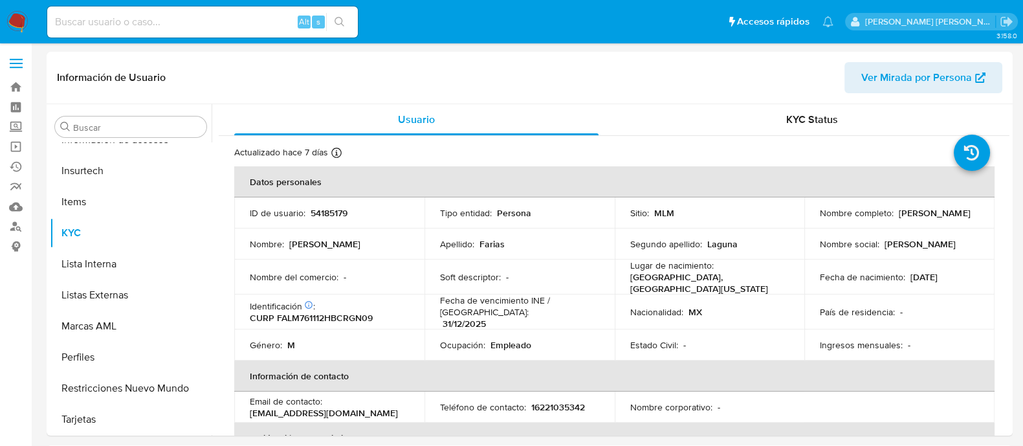
select select "10"
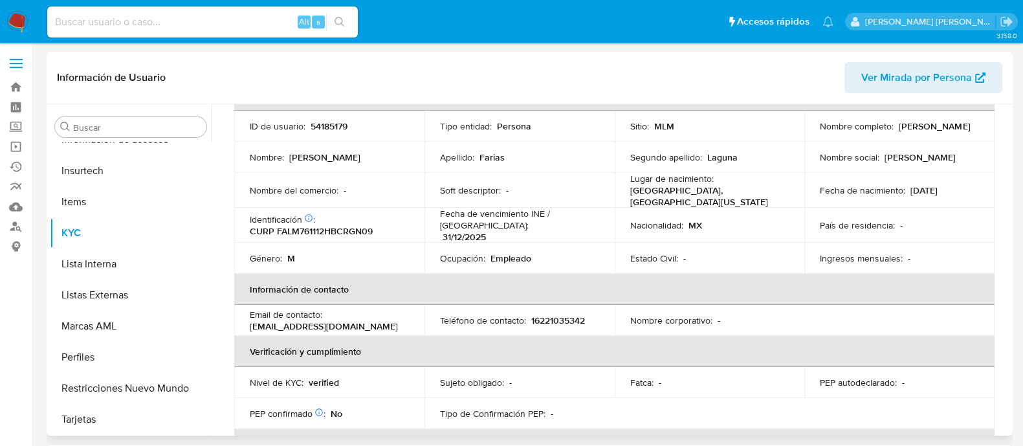
scroll to position [85, 0]
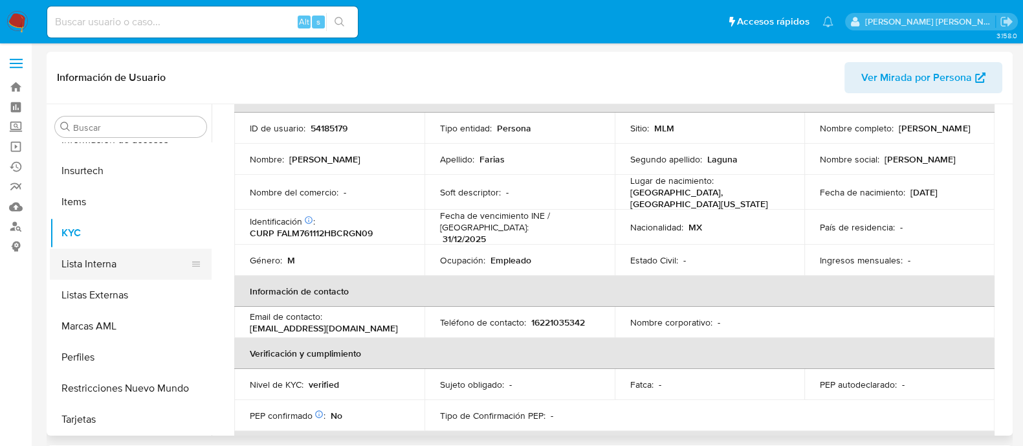
click at [144, 265] on button "Lista Interna" at bounding box center [125, 264] width 151 height 31
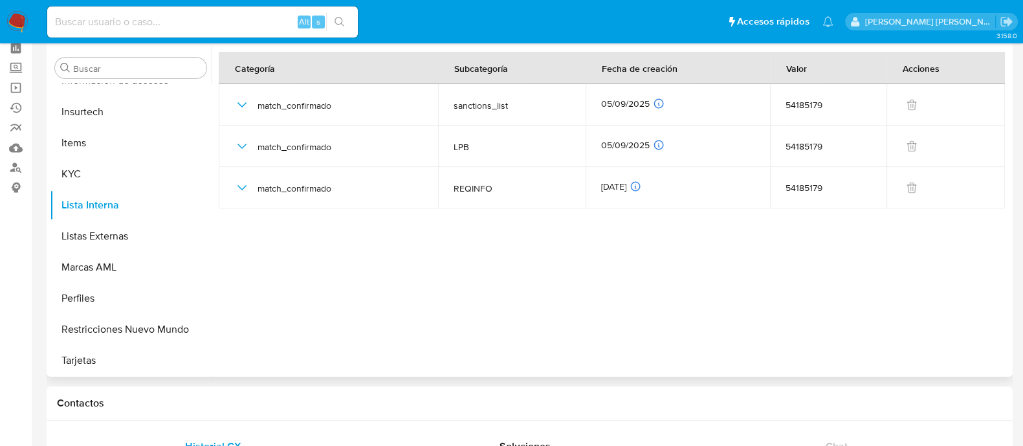
scroll to position [80, 0]
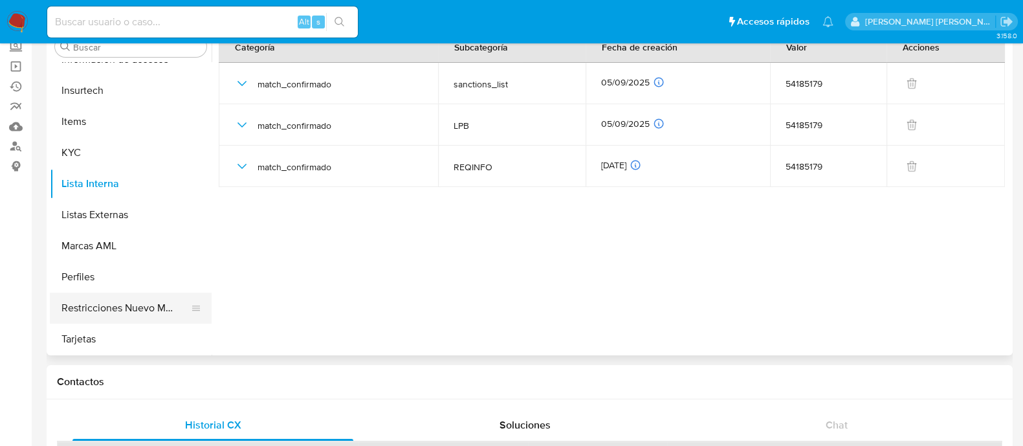
click at [139, 308] on button "Restricciones Nuevo Mundo" at bounding box center [125, 308] width 151 height 31
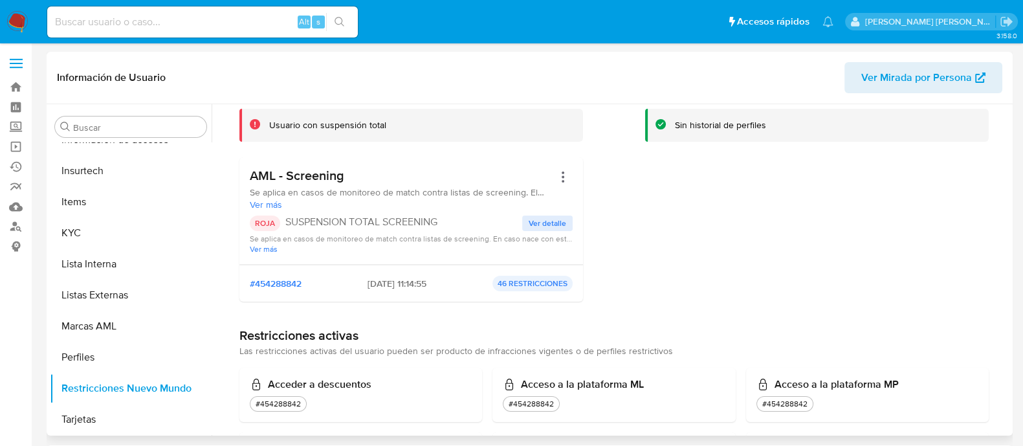
drag, startPoint x: 348, startPoint y: 282, endPoint x: 409, endPoint y: 284, distance: 61.5
click at [409, 284] on div "#454288842 2025-09-05 - 11:14:55 46 RESTRICCIONES" at bounding box center [411, 284] width 323 height 16
click at [539, 218] on span "Ver detalle" at bounding box center [548, 223] width 38 height 13
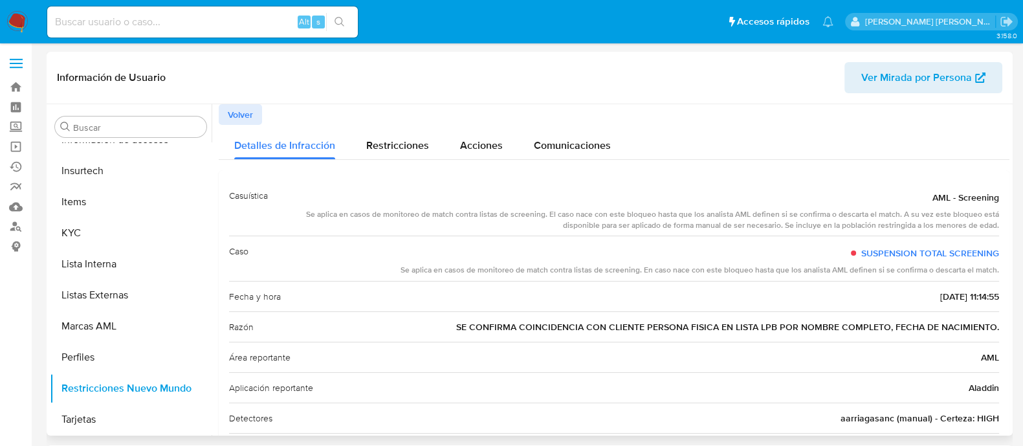
drag, startPoint x: 908, startPoint y: 296, endPoint x: 955, endPoint y: 296, distance: 46.6
click at [955, 296] on span "2025-09-05 - 11:14:55" at bounding box center [970, 296] width 59 height 13
click at [941, 300] on span "2025-09-05 - 11:14:55" at bounding box center [970, 296] width 59 height 13
click at [903, 300] on div "Fecha y hora 2025-09-05 - 11:14:55" at bounding box center [614, 296] width 770 height 30
click at [904, 298] on div "Fecha y hora 2025-09-05 - 11:14:55" at bounding box center [614, 296] width 770 height 30
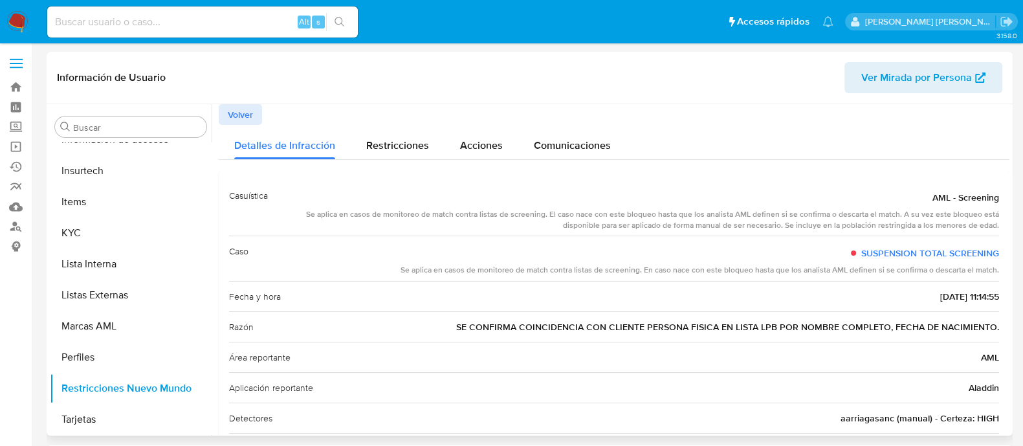
click at [941, 298] on span "2025-09-05 - 11:14:55" at bounding box center [970, 296] width 59 height 13
click at [895, 301] on div "Fecha y hora 2025-09-05 - 11:14:55" at bounding box center [614, 296] width 770 height 30
drag, startPoint x: 906, startPoint y: 300, endPoint x: 955, endPoint y: 295, distance: 49.5
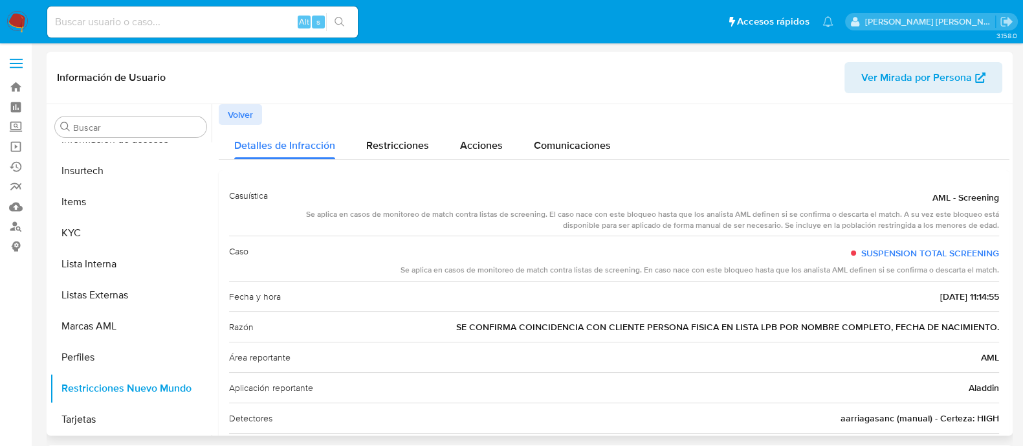
click at [955, 295] on div "Fecha y hora 2025-09-05 - 11:14:55" at bounding box center [614, 296] width 770 height 30
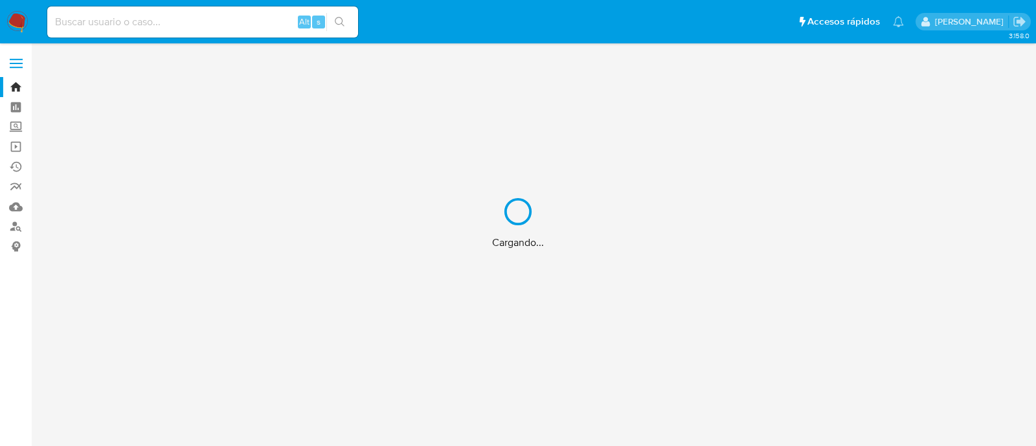
click at [16, 131] on div "Cargando..." at bounding box center [518, 223] width 1036 height 446
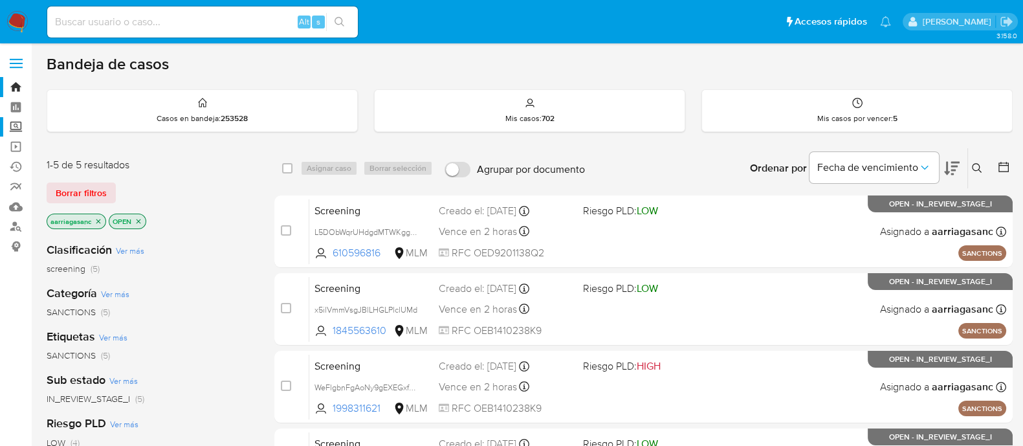
click at [17, 130] on label "Screening" at bounding box center [77, 127] width 154 height 20
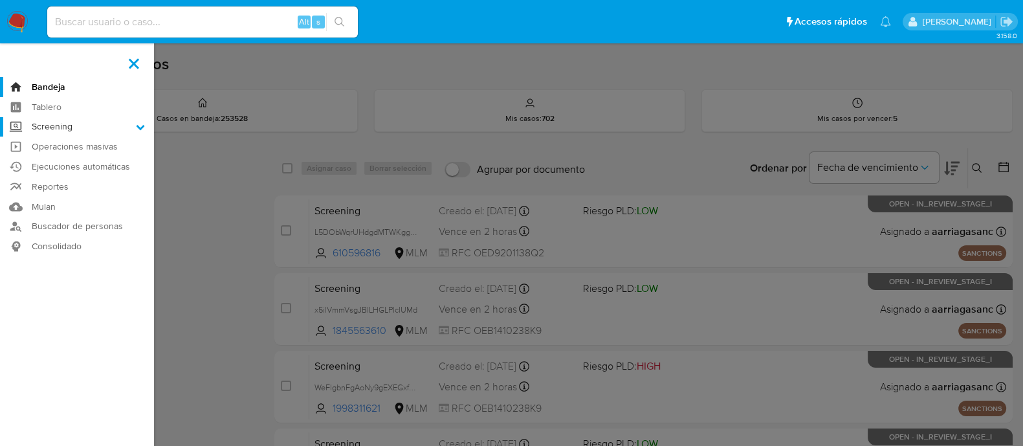
click at [0, 0] on input "Screening" at bounding box center [0, 0] width 0 height 0
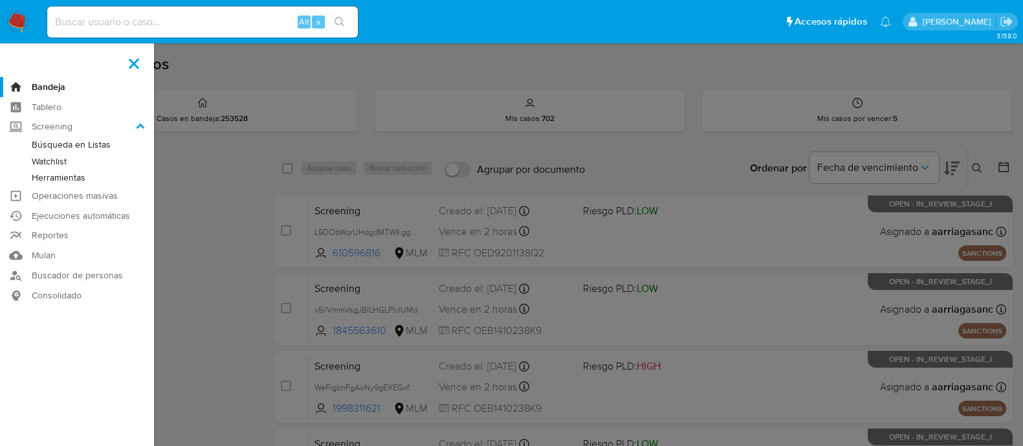
click at [74, 181] on link "Herramientas" at bounding box center [77, 178] width 154 height 16
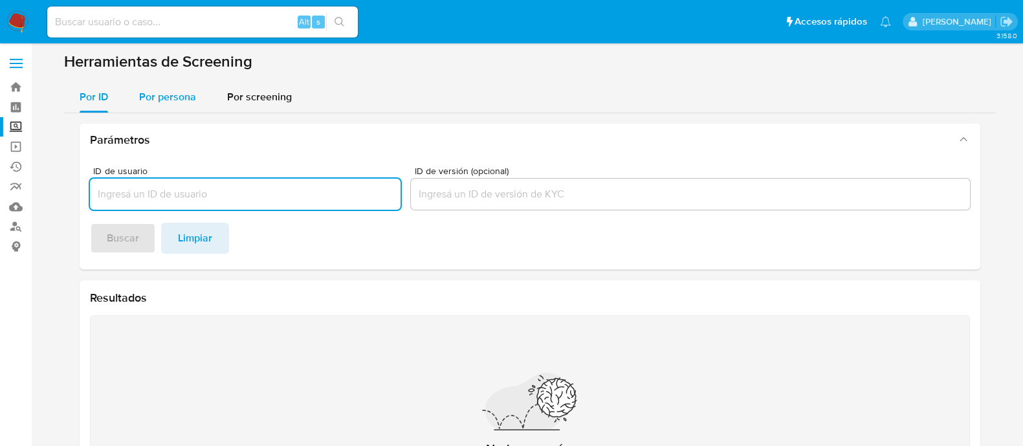
click at [168, 95] on span "Por persona" at bounding box center [167, 96] width 57 height 15
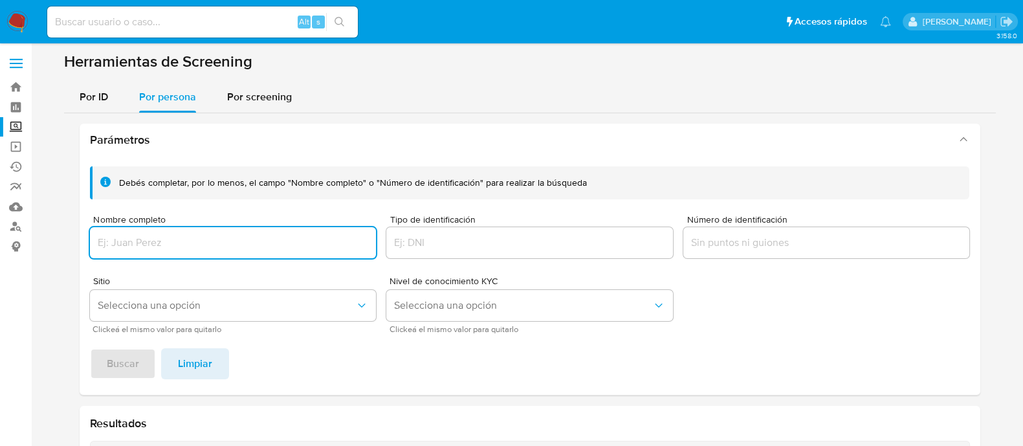
click at [162, 244] on input "Nombre completo" at bounding box center [233, 242] width 287 height 17
type input "[PERSON_NAME]"
click at [251, 313] on button "Selecciona una opción" at bounding box center [233, 305] width 287 height 31
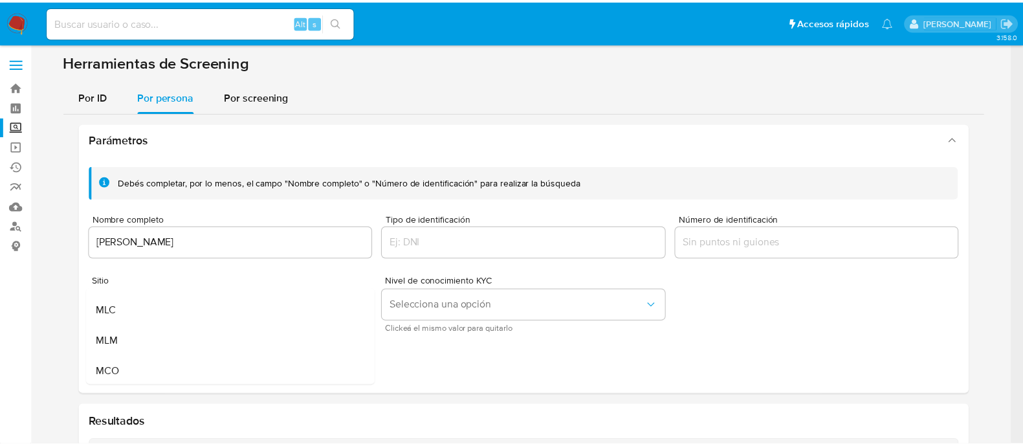
scroll to position [80, 0]
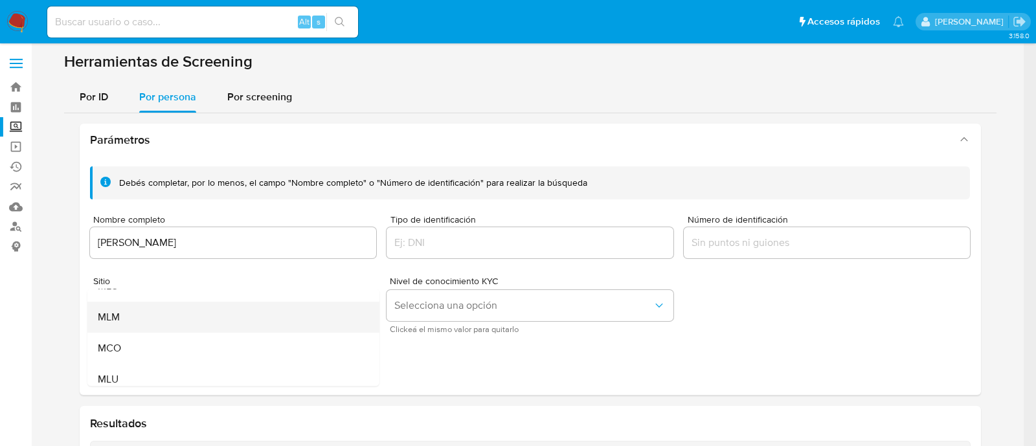
click at [229, 320] on div "MLM" at bounding box center [228, 317] width 263 height 31
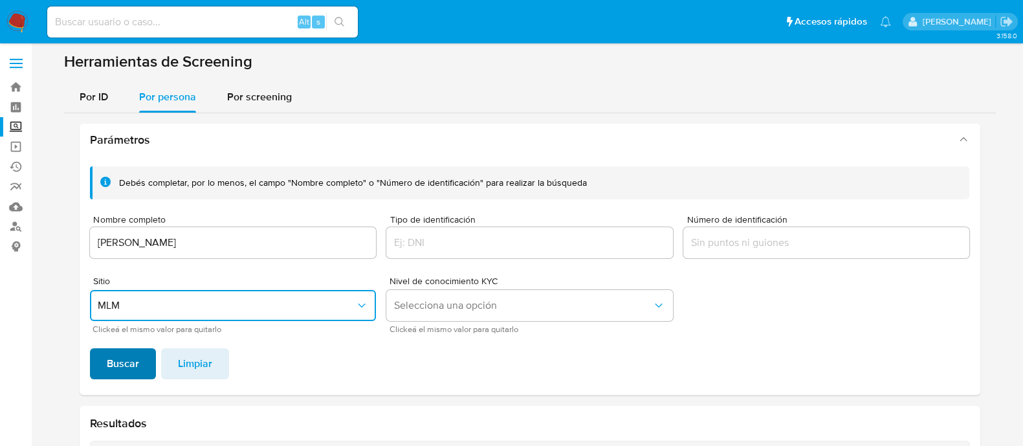
click at [124, 363] on span "Buscar" at bounding box center [123, 364] width 32 height 28
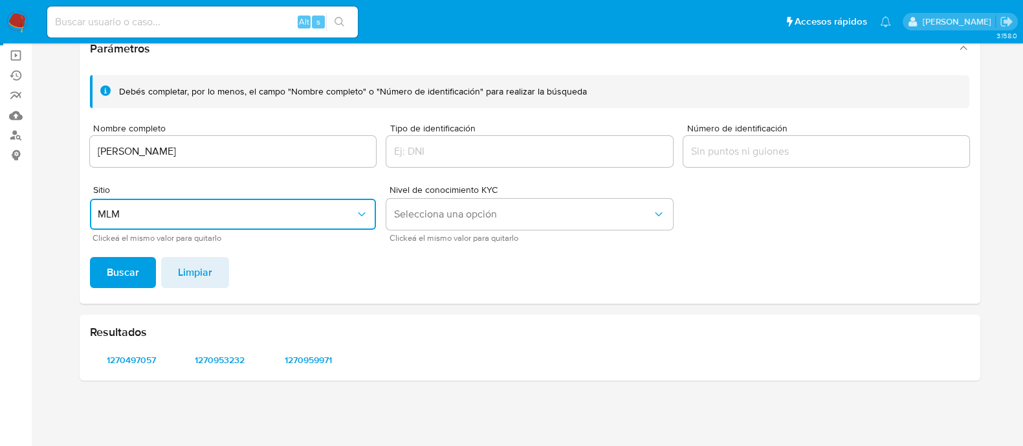
scroll to position [91, 0]
click at [134, 359] on span "1270497057" at bounding box center [131, 361] width 65 height 18
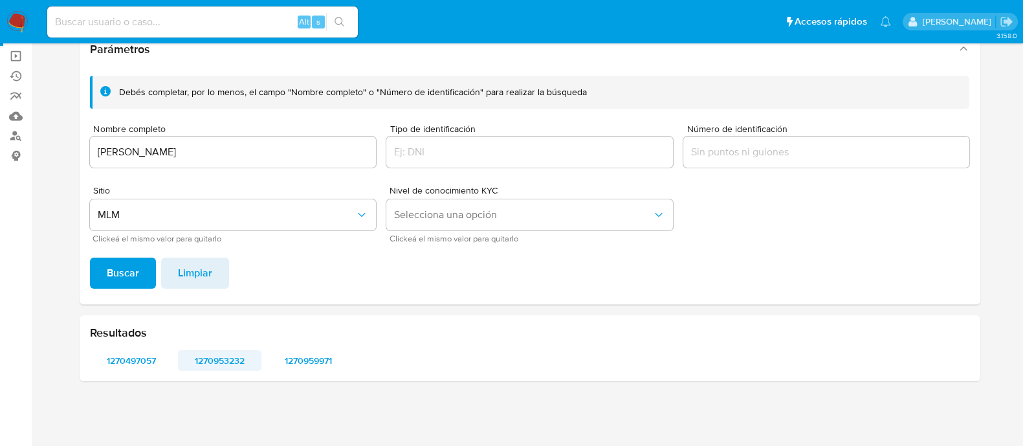
click at [236, 364] on span "1270953232" at bounding box center [219, 361] width 65 height 18
click at [316, 368] on span "1270959971" at bounding box center [308, 361] width 65 height 18
click at [210, 153] on input "[PERSON_NAME]" at bounding box center [233, 152] width 287 height 17
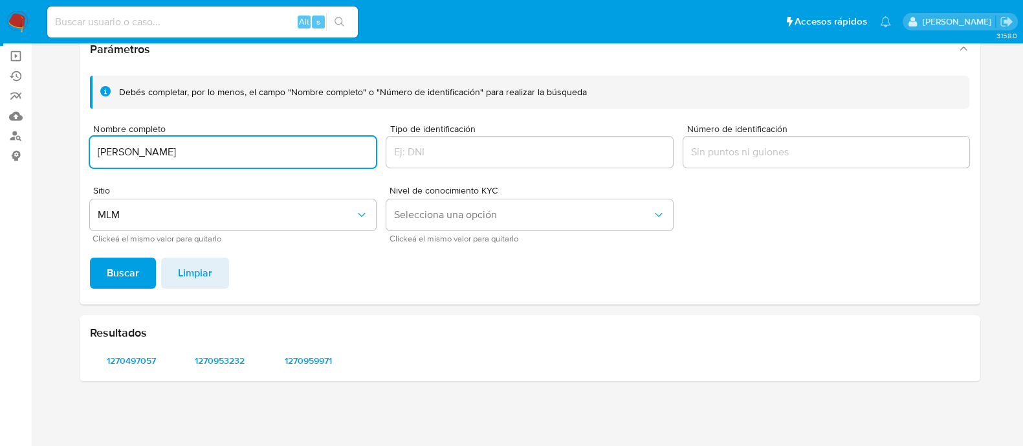
click at [210, 153] on input "[PERSON_NAME]" at bounding box center [233, 152] width 287 height 17
click at [210, 152] on input "[PERSON_NAME]" at bounding box center [233, 152] width 287 height 17
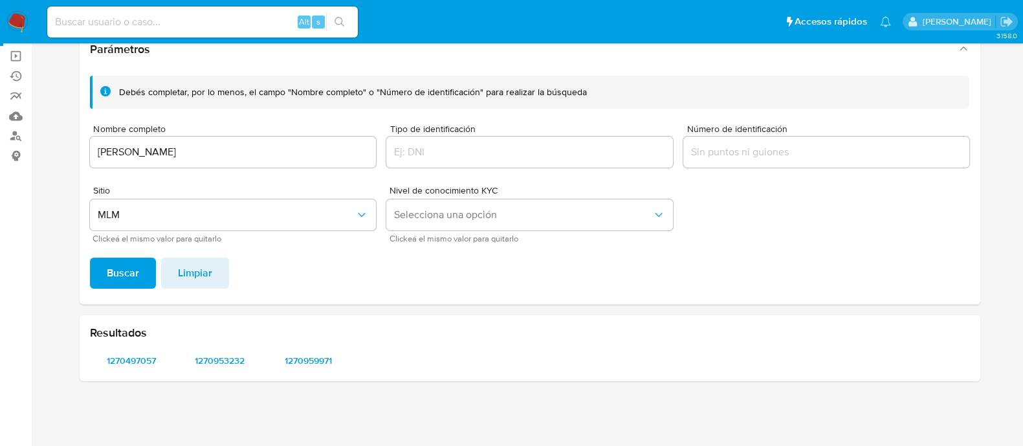
click at [102, 289] on div "Debés completar, por lo menos, el campo "Nombre completo" o "Número de identifi…" at bounding box center [530, 184] width 901 height 239
click at [113, 280] on span "Buscar" at bounding box center [123, 273] width 32 height 28
click at [127, 361] on span "20894853" at bounding box center [131, 361] width 65 height 18
click at [155, 150] on input "[PERSON_NAME]" at bounding box center [233, 152] width 287 height 17
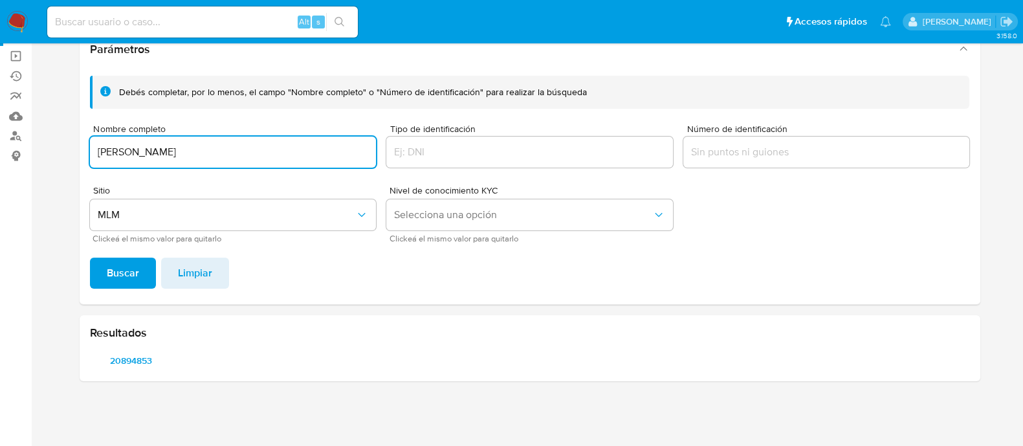
click at [155, 150] on input "[PERSON_NAME]" at bounding box center [233, 152] width 287 height 17
type input "[PERSON_NAME] [PERSON_NAME]"
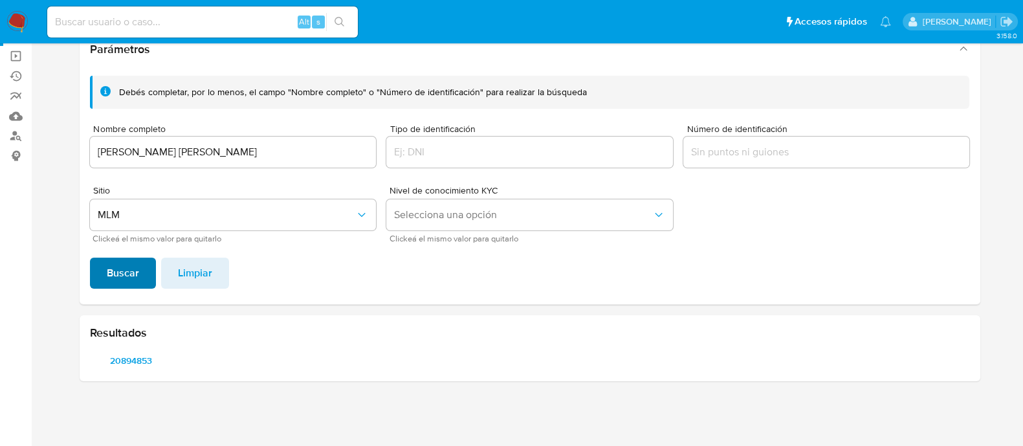
click at [114, 283] on span "Buscar" at bounding box center [123, 273] width 32 height 28
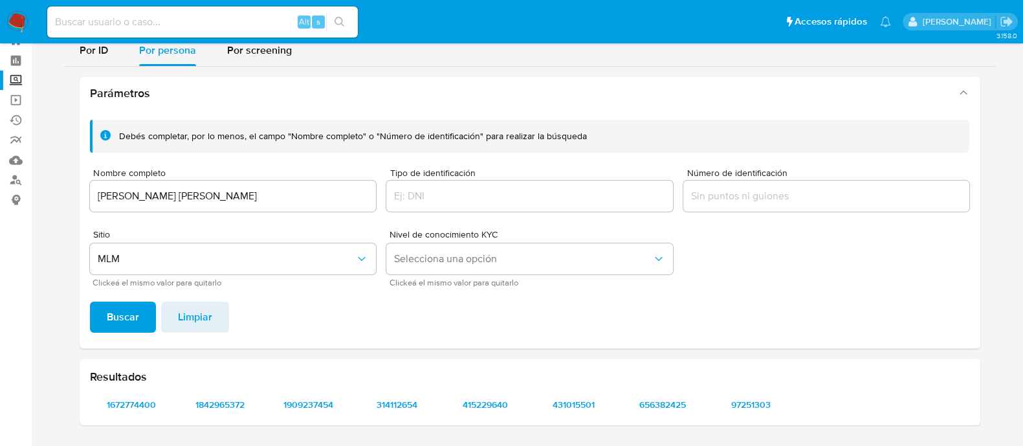
scroll to position [9, 0]
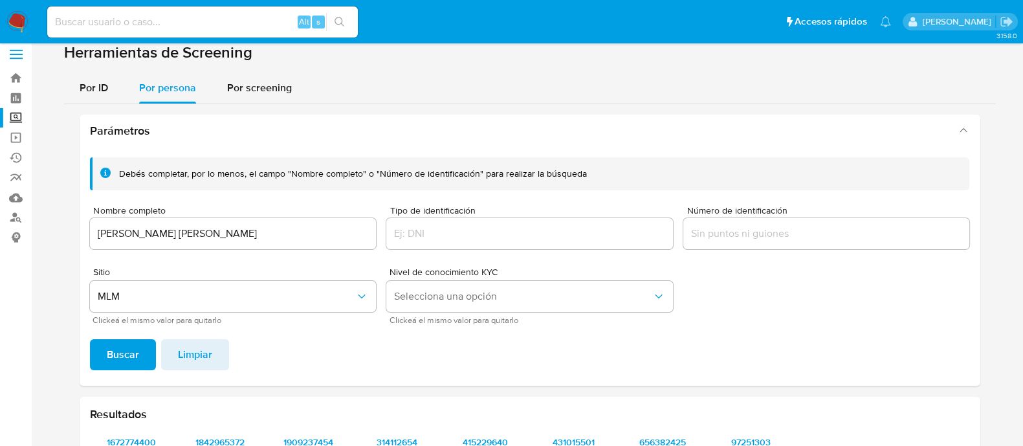
click at [161, 240] on input "[PERSON_NAME] [PERSON_NAME]" at bounding box center [233, 233] width 287 height 17
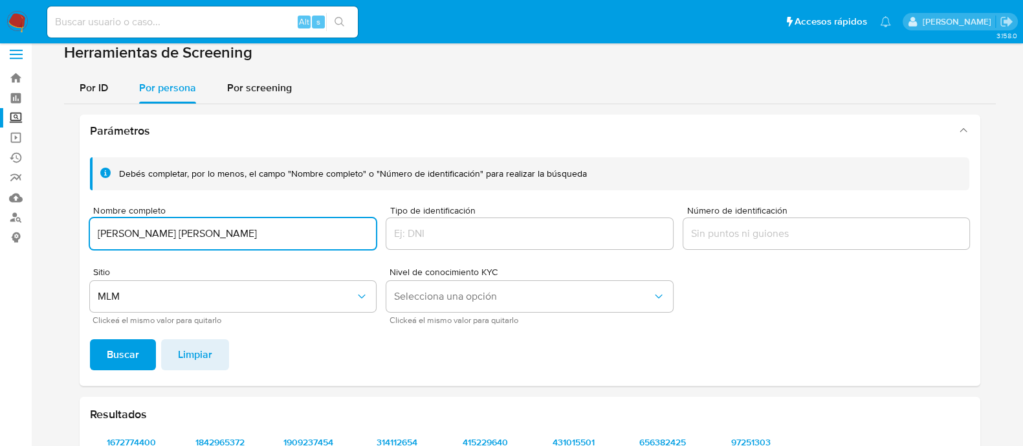
click at [161, 240] on input "[PERSON_NAME] [PERSON_NAME]" at bounding box center [233, 233] width 287 height 17
click at [160, 240] on input "[PERSON_NAME] [PERSON_NAME]" at bounding box center [233, 233] width 287 height 17
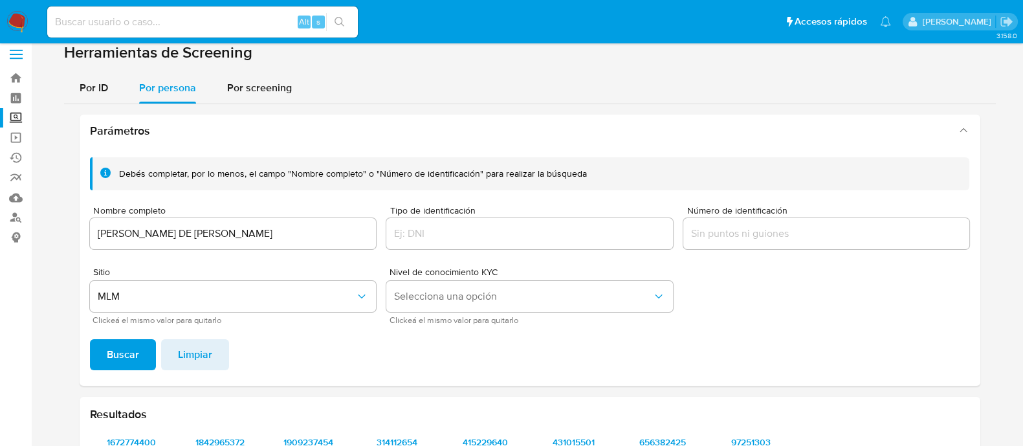
click at [111, 346] on span "Buscar" at bounding box center [123, 355] width 32 height 28
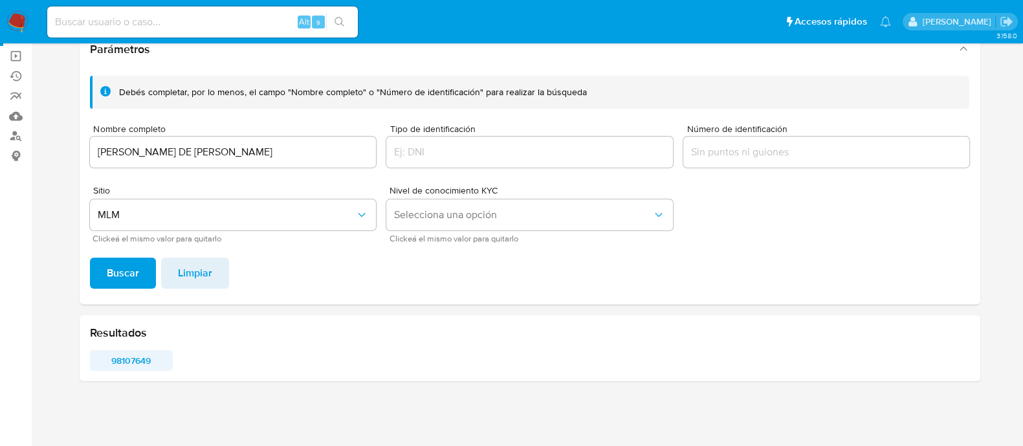
click at [138, 357] on span "98107649" at bounding box center [131, 361] width 65 height 18
click at [227, 144] on input "[PERSON_NAME] DE [PERSON_NAME]" at bounding box center [233, 152] width 287 height 17
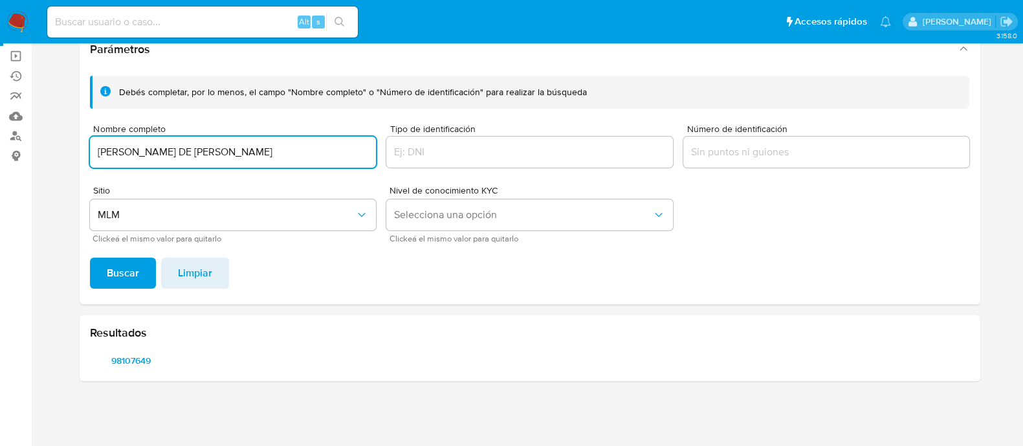
click at [227, 144] on input "[PERSON_NAME] DE [PERSON_NAME]" at bounding box center [233, 152] width 287 height 17
type input "[PERSON_NAME] VITAL [PERSON_NAME]"
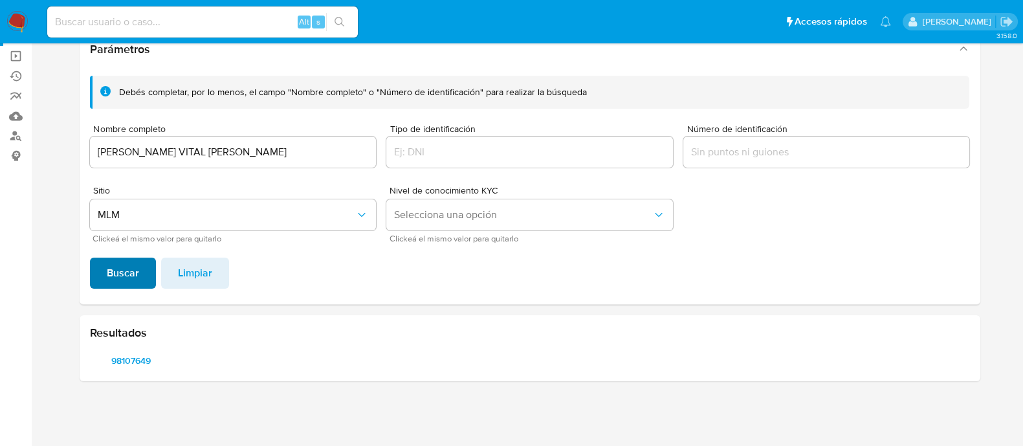
click at [120, 278] on span "Buscar" at bounding box center [123, 273] width 32 height 28
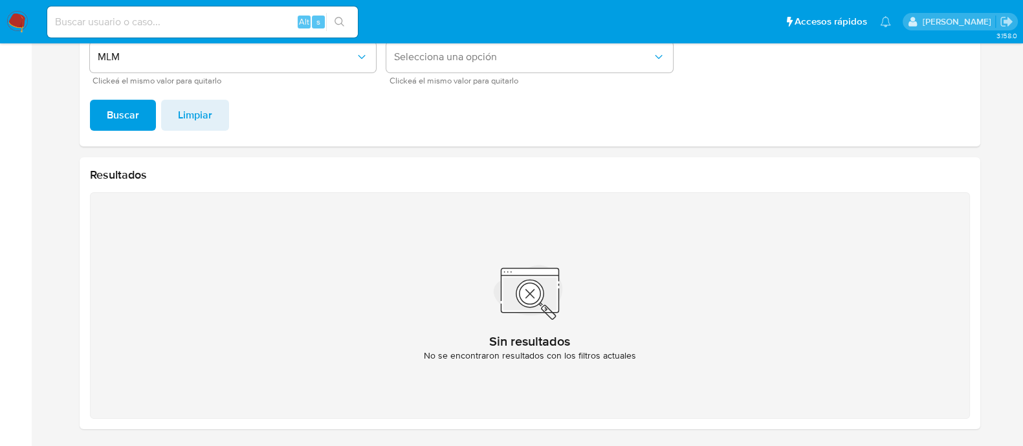
scroll to position [252, 0]
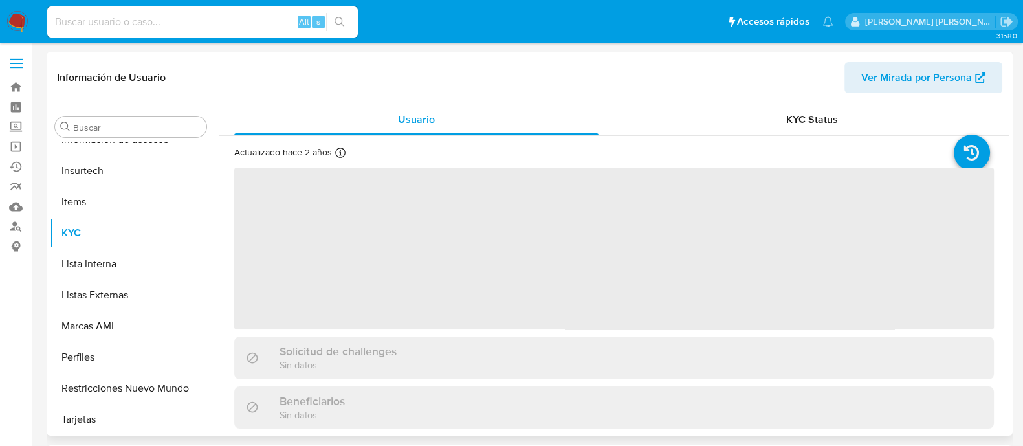
scroll to position [546, 0]
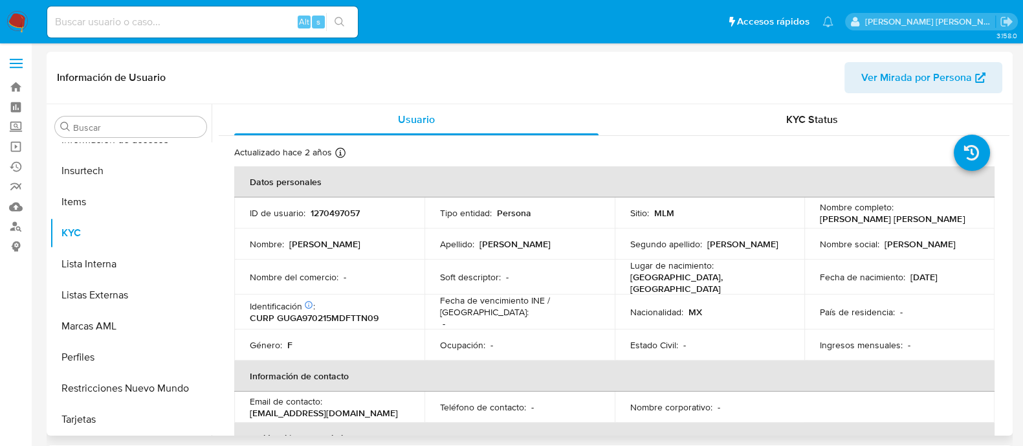
select select "10"
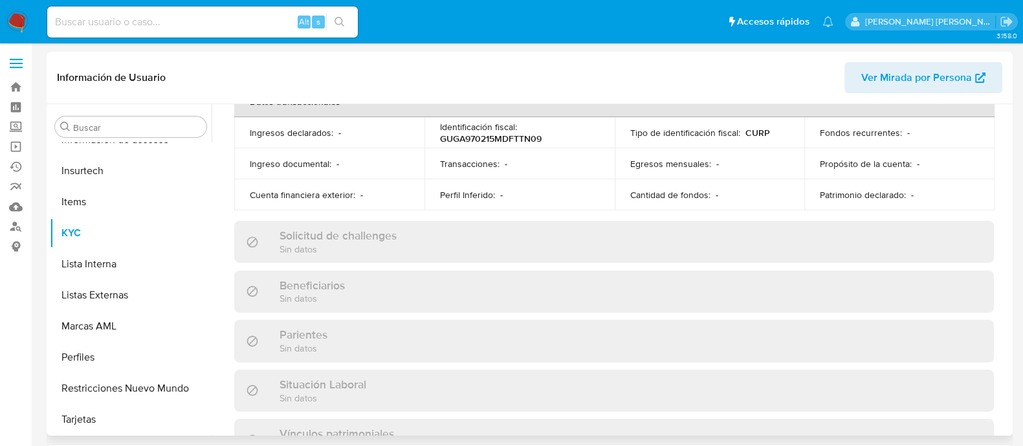
scroll to position [243, 0]
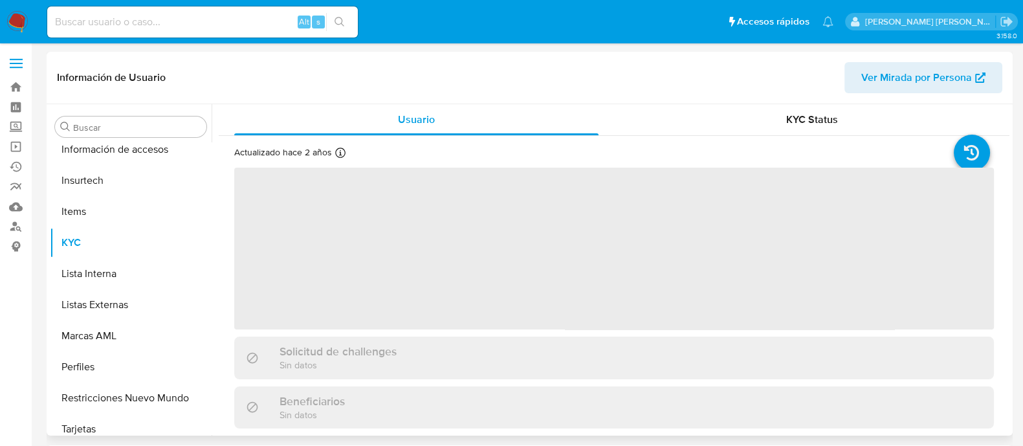
scroll to position [546, 0]
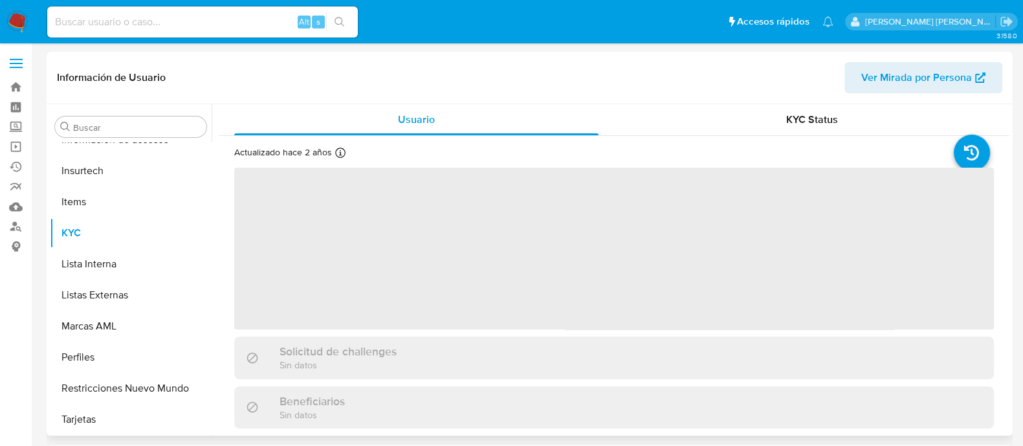
select select "10"
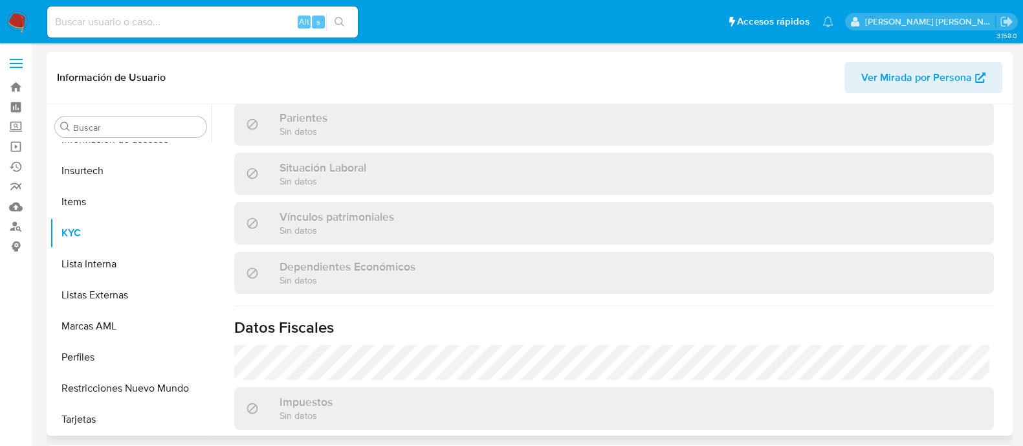
scroll to position [826, 0]
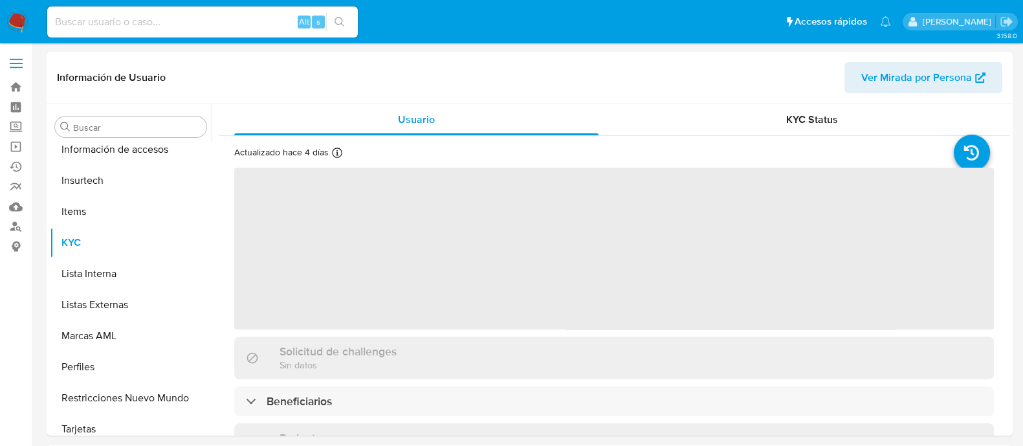
scroll to position [546, 0]
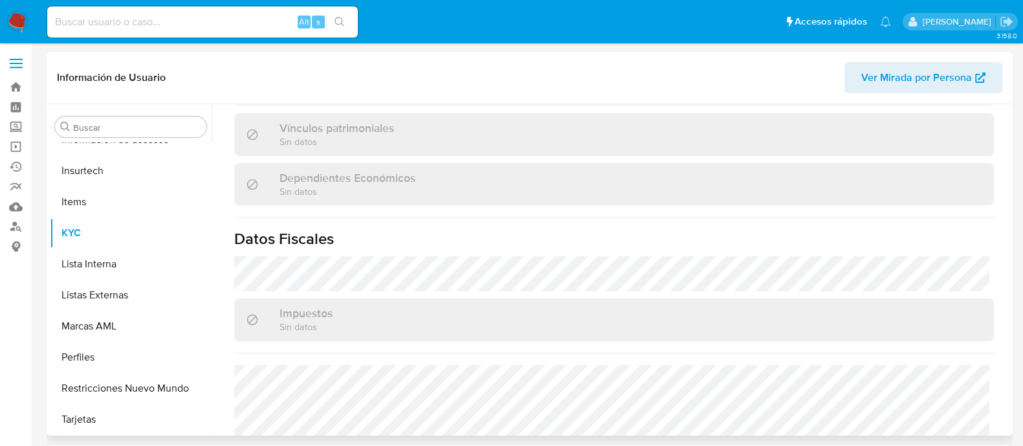
select select "10"
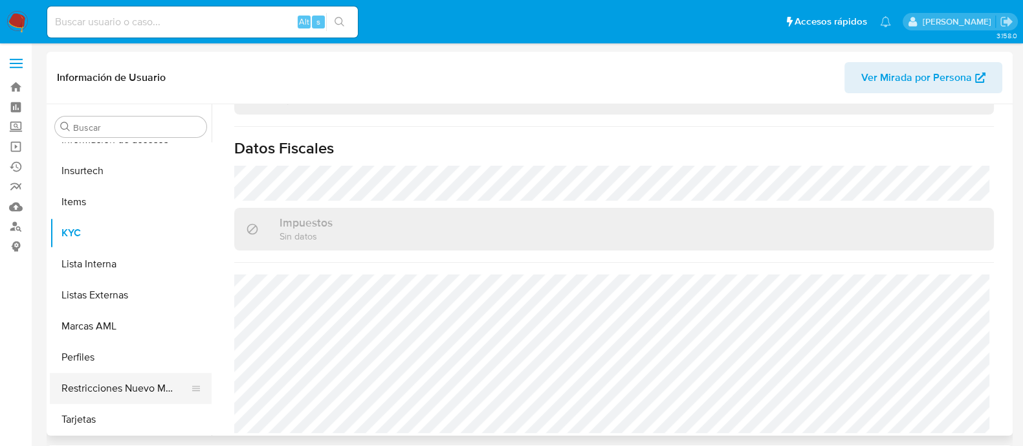
click at [134, 385] on button "Restricciones Nuevo Mundo" at bounding box center [125, 388] width 151 height 31
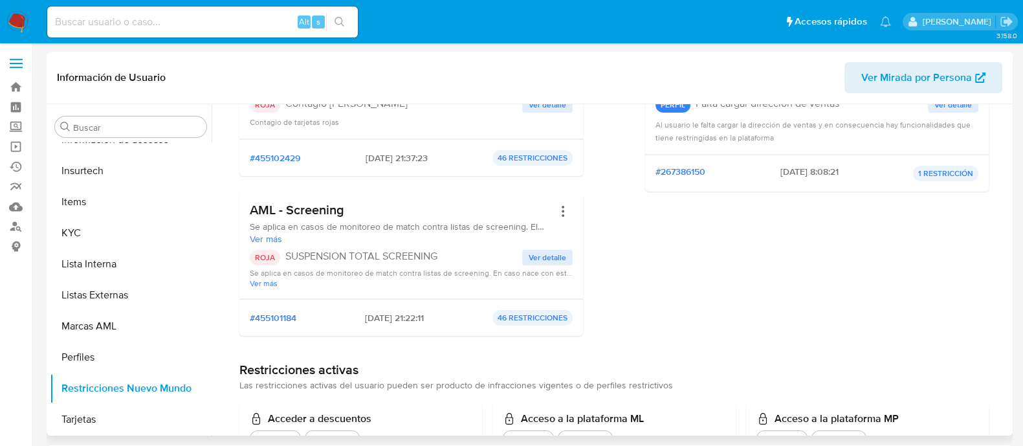
scroll to position [243, 0]
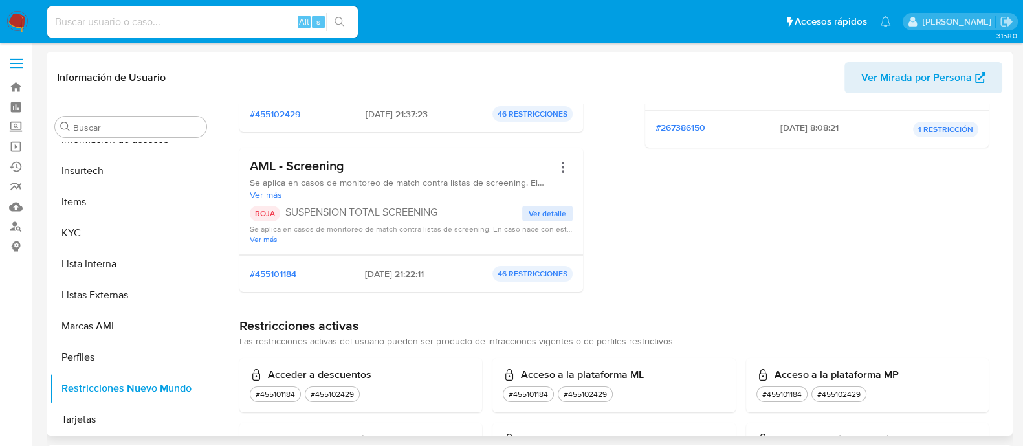
drag, startPoint x: 554, startPoint y: 208, endPoint x: 574, endPoint y: 223, distance: 24.5
click at [553, 207] on span "Ver detalle" at bounding box center [548, 213] width 38 height 13
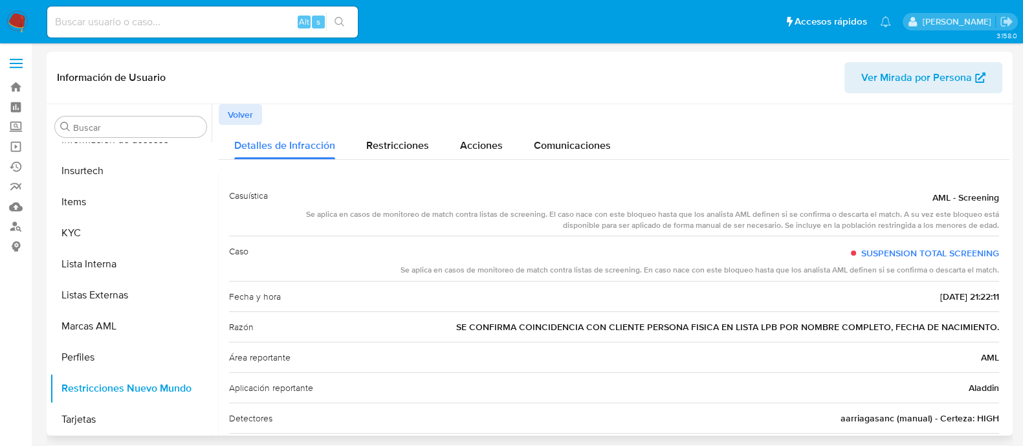
drag, startPoint x: 904, startPoint y: 297, endPoint x: 956, endPoint y: 298, distance: 51.8
click at [956, 298] on div "Fecha y hora [DATE] 21:22:11" at bounding box center [614, 296] width 770 height 30
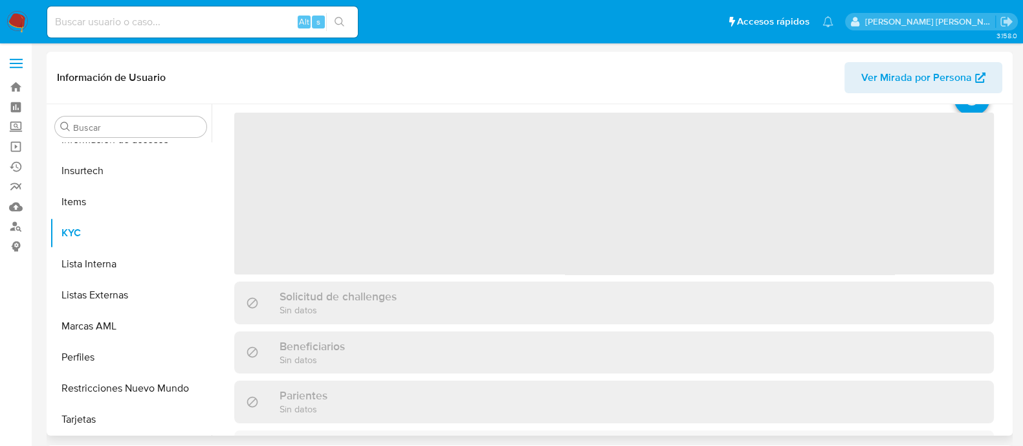
scroll to position [80, 0]
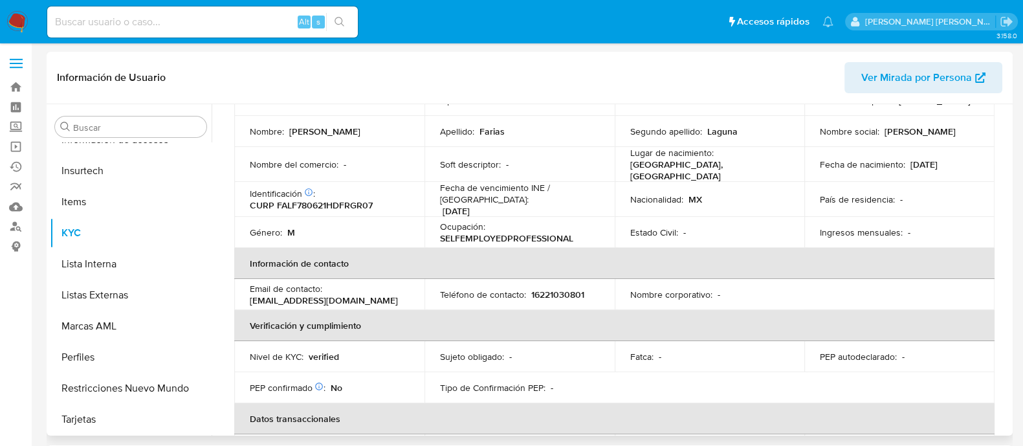
select select "10"
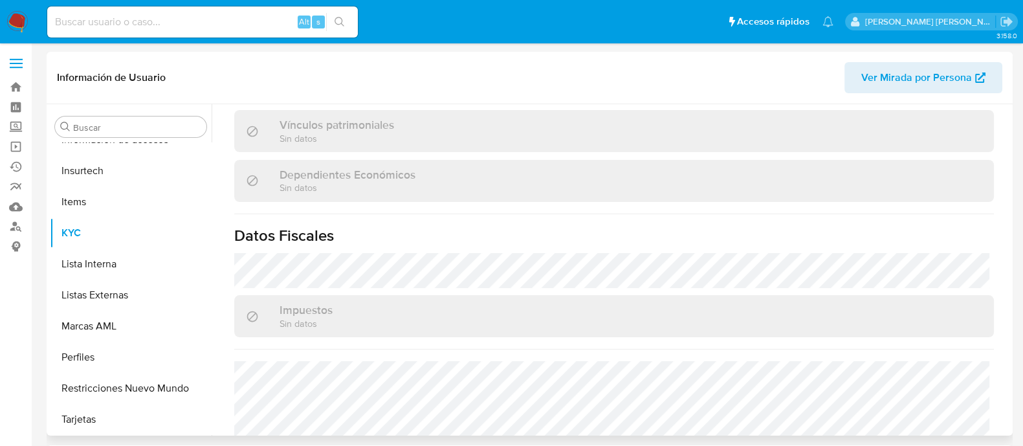
scroll to position [813, 0]
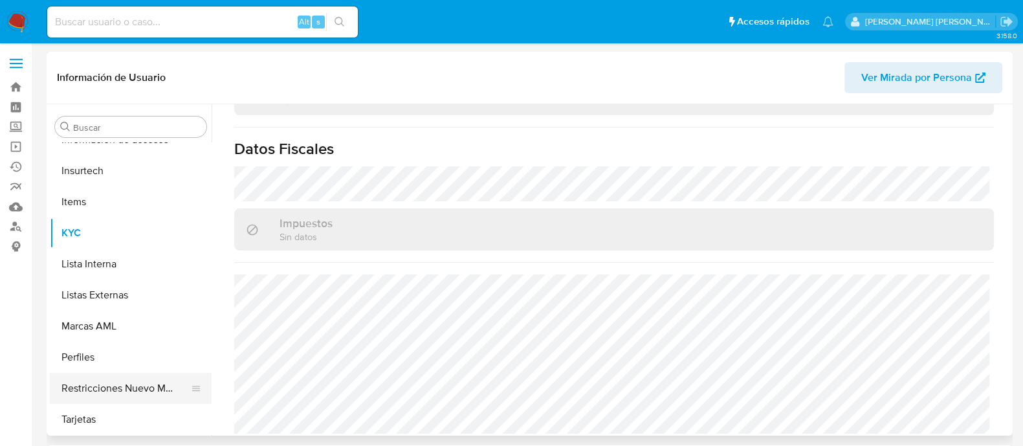
click at [136, 389] on button "Restricciones Nuevo Mundo" at bounding box center [125, 388] width 151 height 31
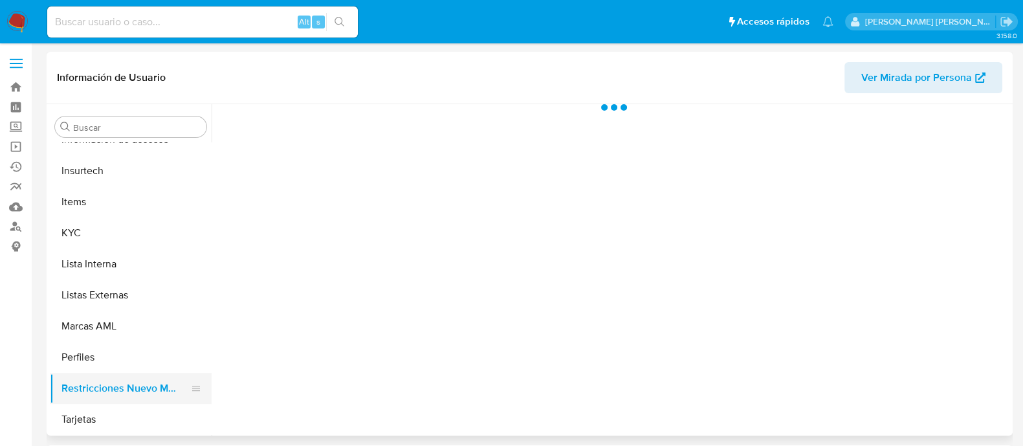
scroll to position [0, 0]
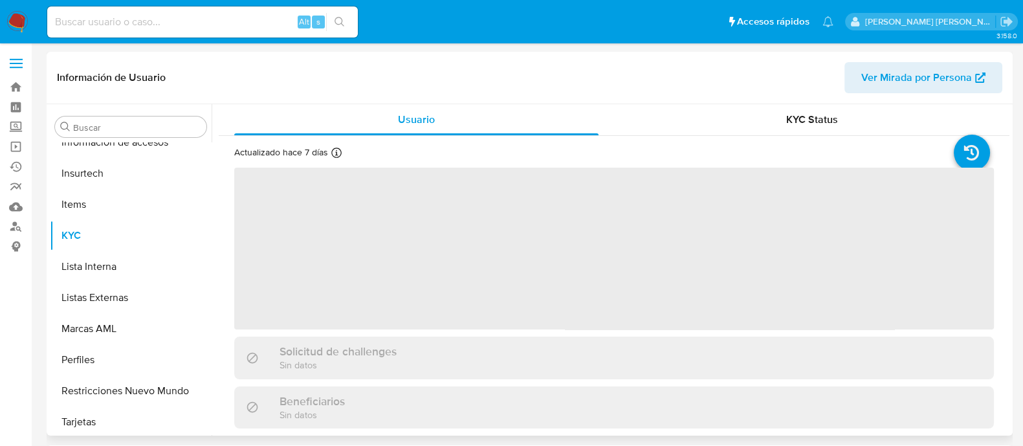
scroll to position [546, 0]
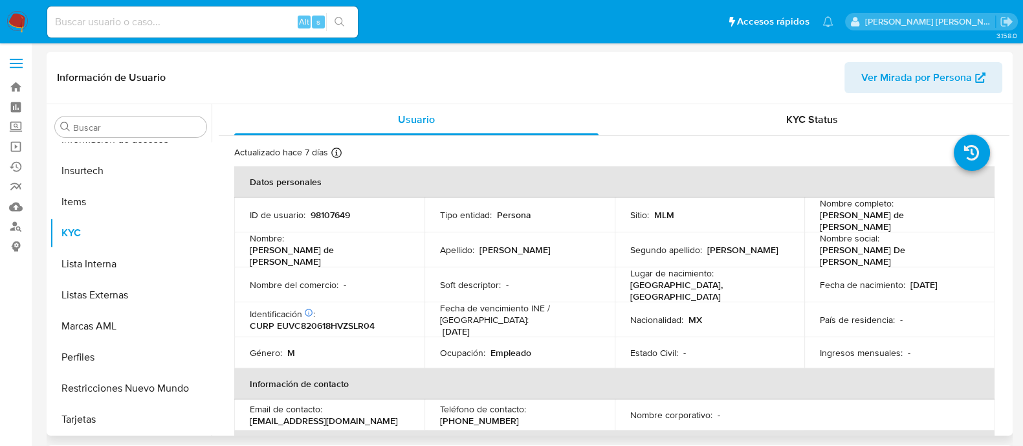
select select "10"
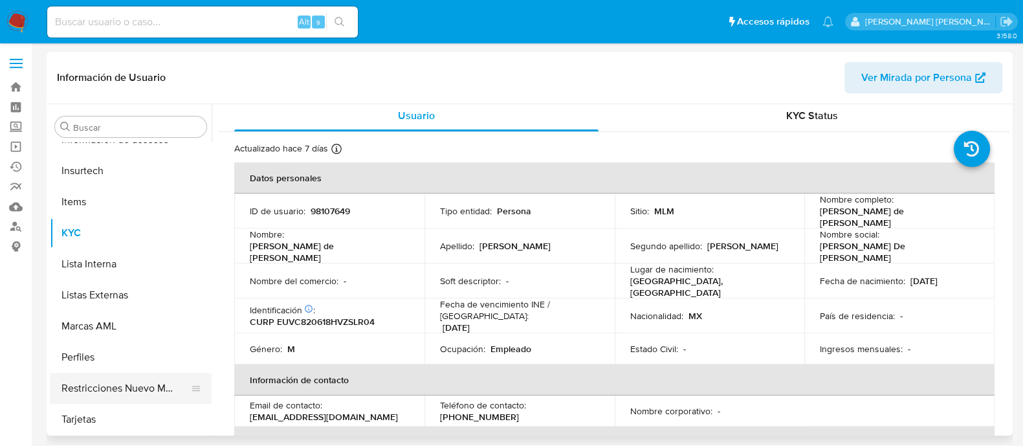
scroll to position [80, 0]
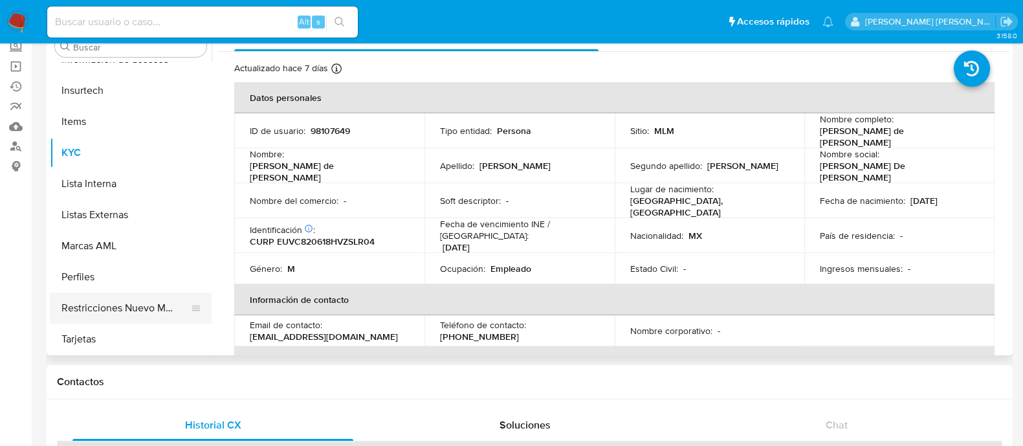
click at [152, 309] on button "Restricciones Nuevo Mundo" at bounding box center [125, 308] width 151 height 31
